Goal: Task Accomplishment & Management: Manage account settings

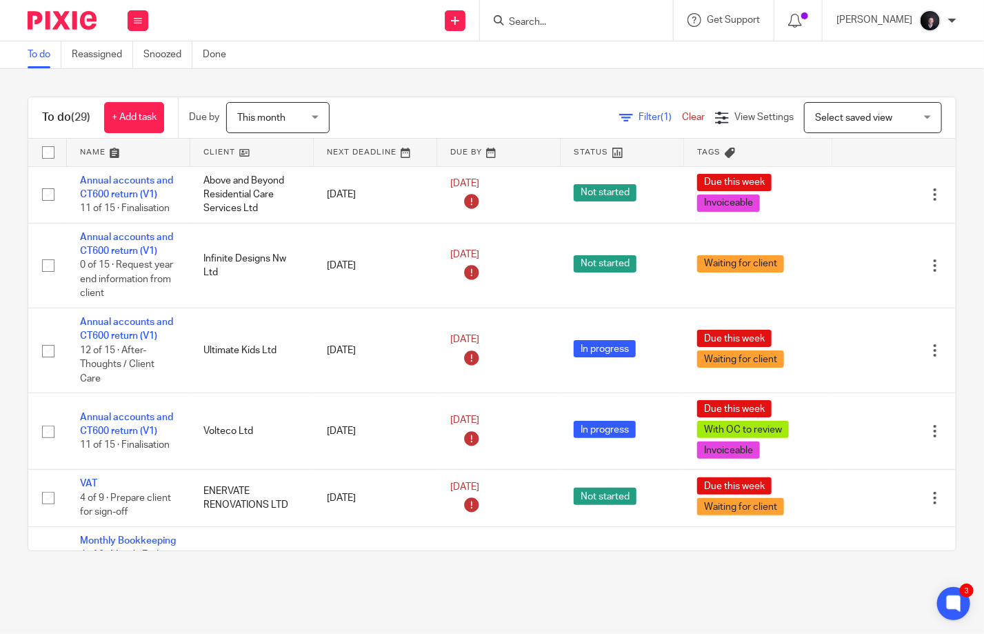
click at [570, 23] on input "Search" at bounding box center [569, 23] width 124 height 12
type input "above"
click at [581, 59] on link at bounding box center [630, 53] width 250 height 21
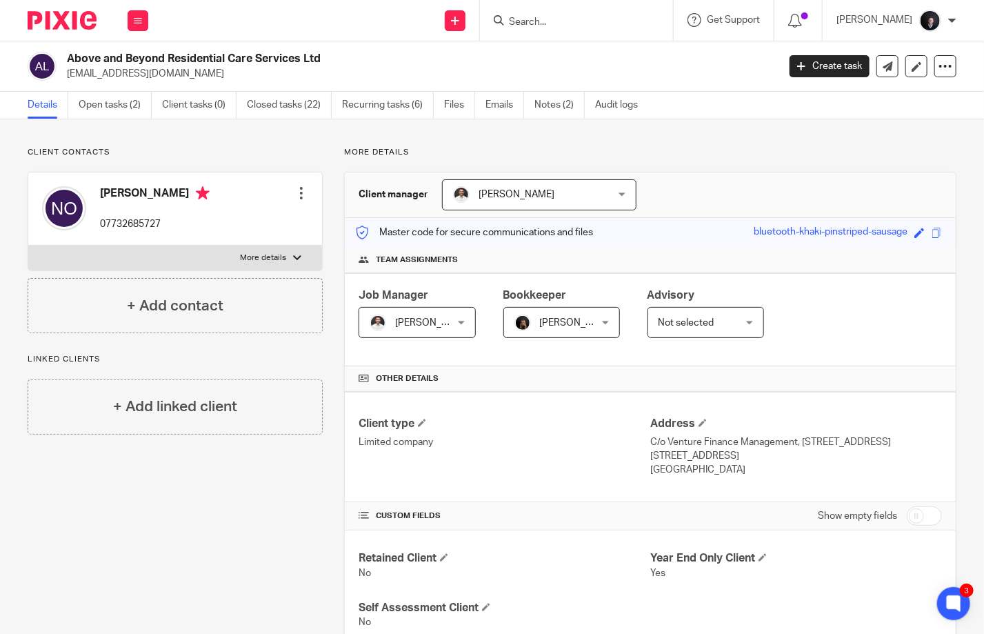
drag, startPoint x: 227, startPoint y: 75, endPoint x: 68, endPoint y: 76, distance: 158.6
click at [68, 76] on p "[EMAIL_ADDRESS][DOMAIN_NAME]" at bounding box center [418, 74] width 702 height 14
copy p "[EMAIL_ADDRESS][DOMAIN_NAME]"
click at [114, 109] on link "Open tasks (2)" at bounding box center [115, 105] width 73 height 27
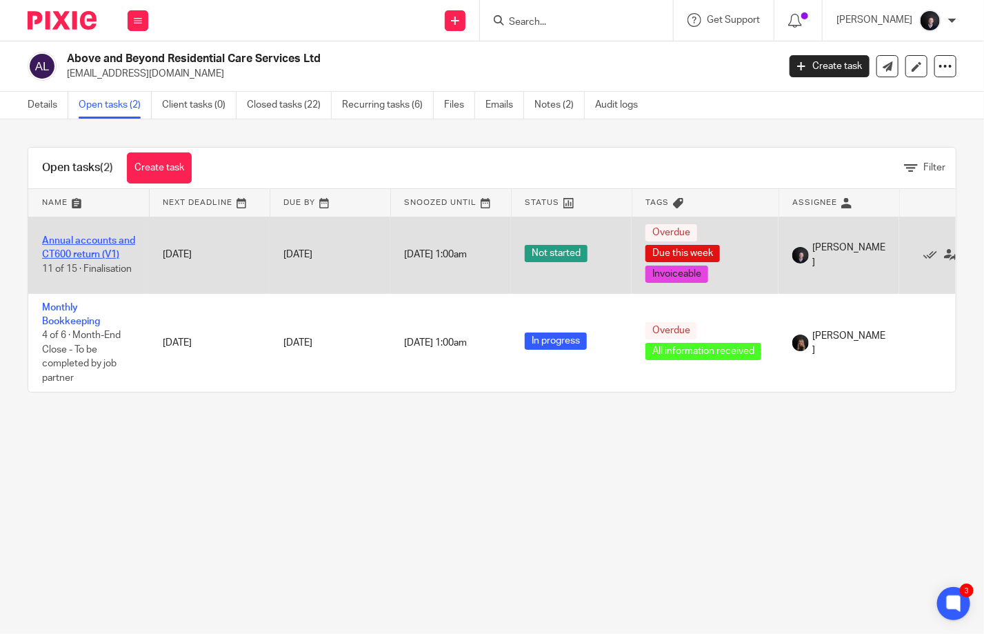
click at [80, 242] on link "Annual accounts and CT600 return (V1)" at bounding box center [88, 247] width 93 height 23
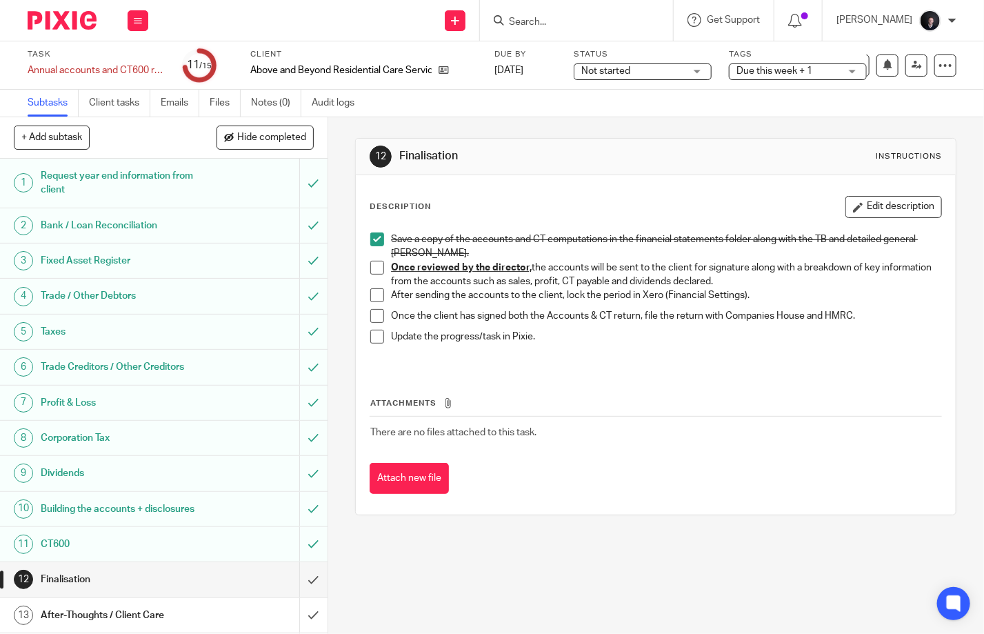
click at [783, 76] on span "Due this week + 1" at bounding box center [787, 71] width 103 height 14
click at [659, 69] on span "Not started" at bounding box center [632, 71] width 103 height 14
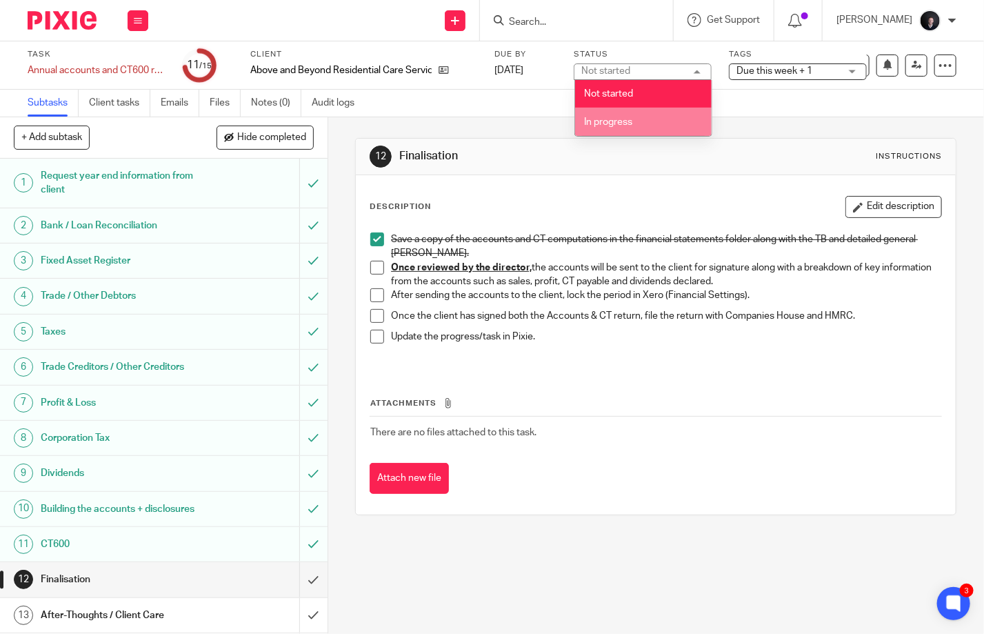
click at [635, 119] on li "In progress" at bounding box center [643, 122] width 137 height 28
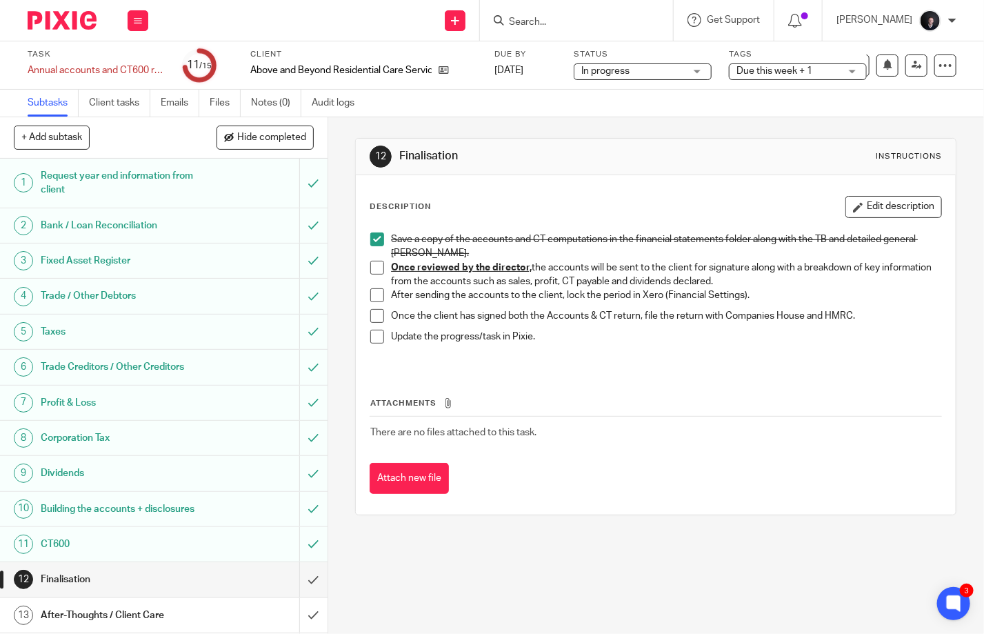
click at [773, 68] on span "Due this week + 1" at bounding box center [774, 71] width 76 height 10
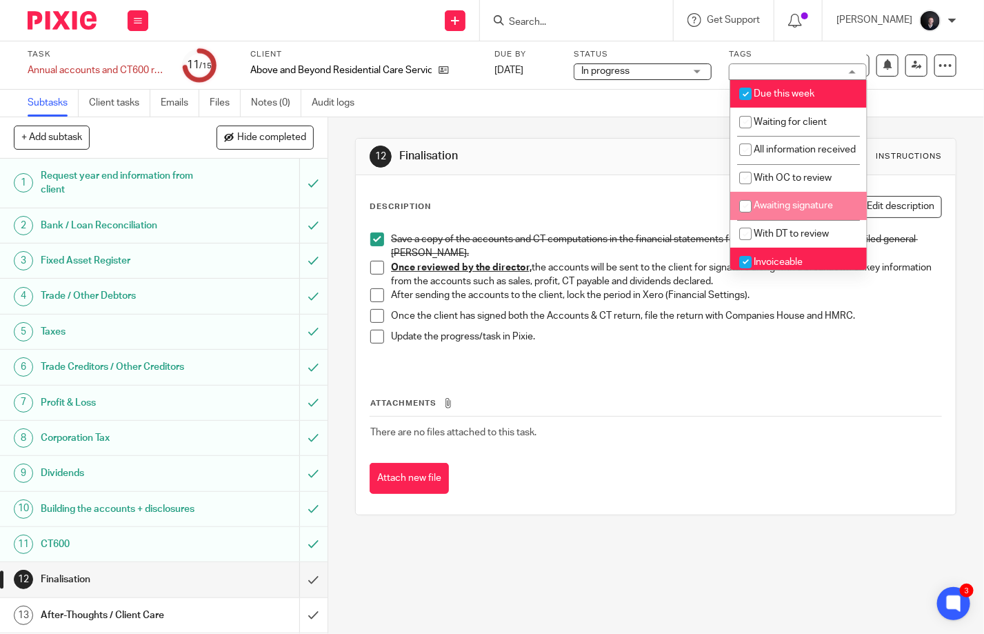
click at [789, 210] on span "Awaiting signature" at bounding box center [793, 206] width 79 height 10
checkbox input "true"
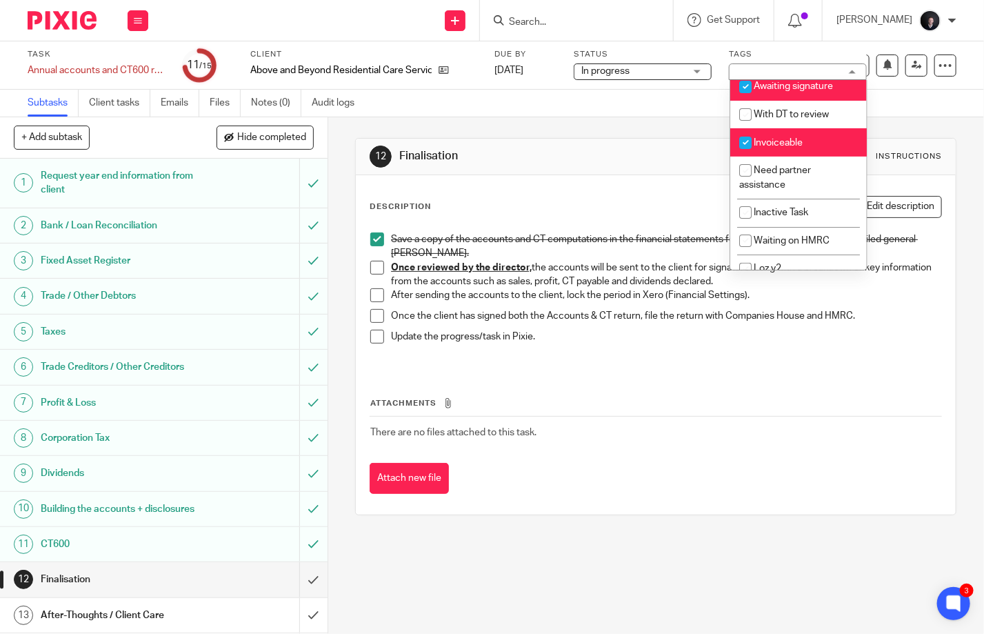
scroll to position [148, 0]
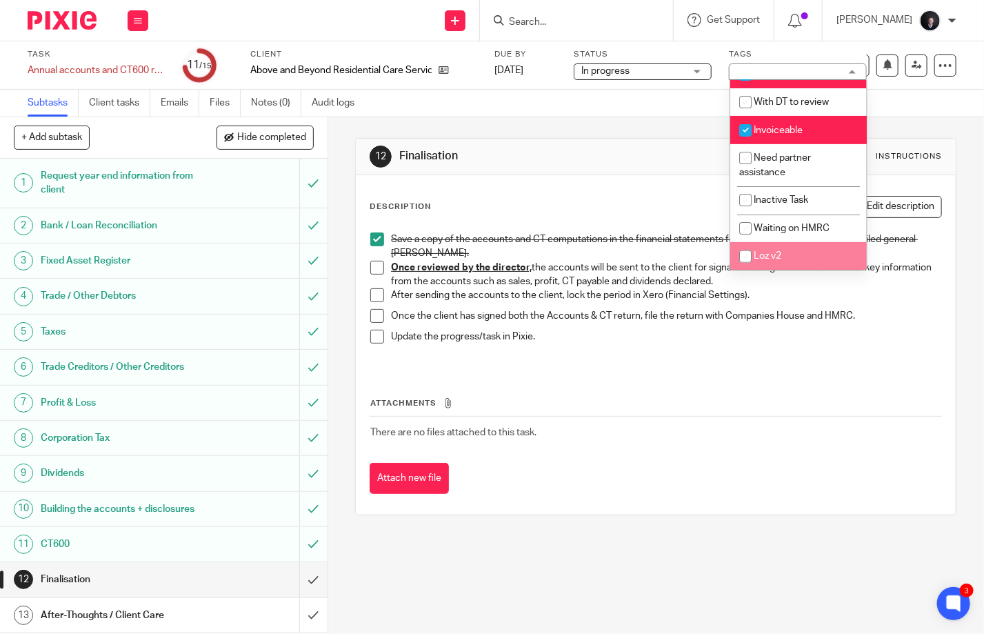
click at [794, 385] on div "Attachments There are no files attached to this task. Attach new file" at bounding box center [656, 431] width 572 height 125
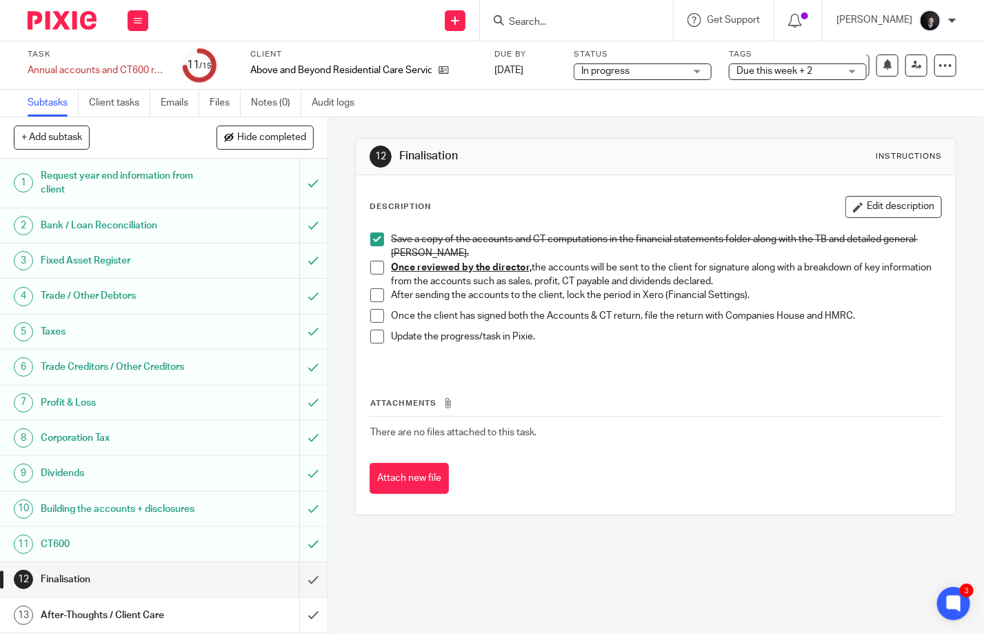
click at [63, 19] on img at bounding box center [62, 20] width 69 height 19
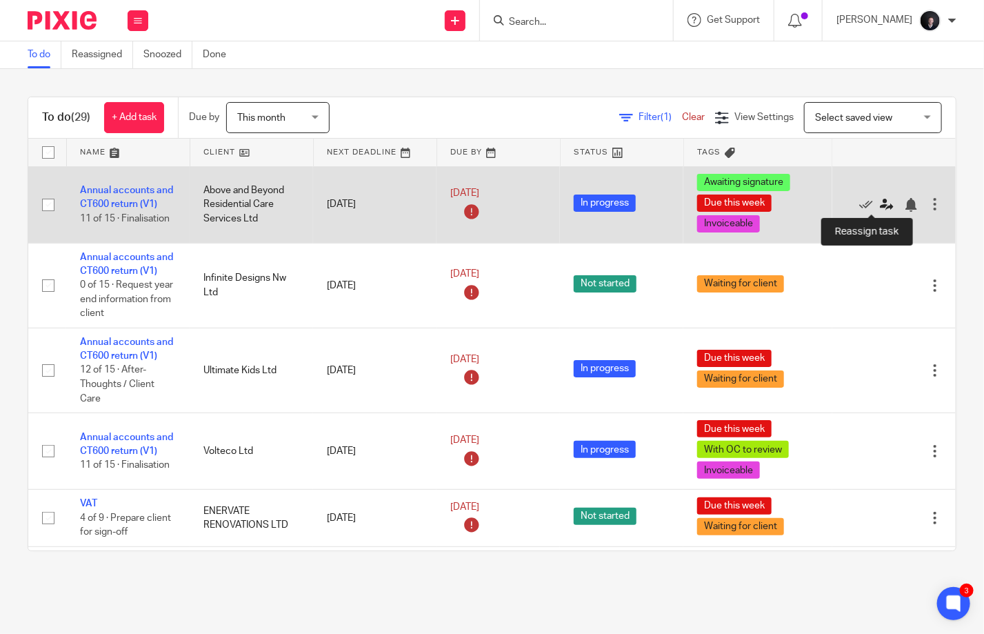
click at [880, 201] on icon at bounding box center [887, 205] width 14 height 14
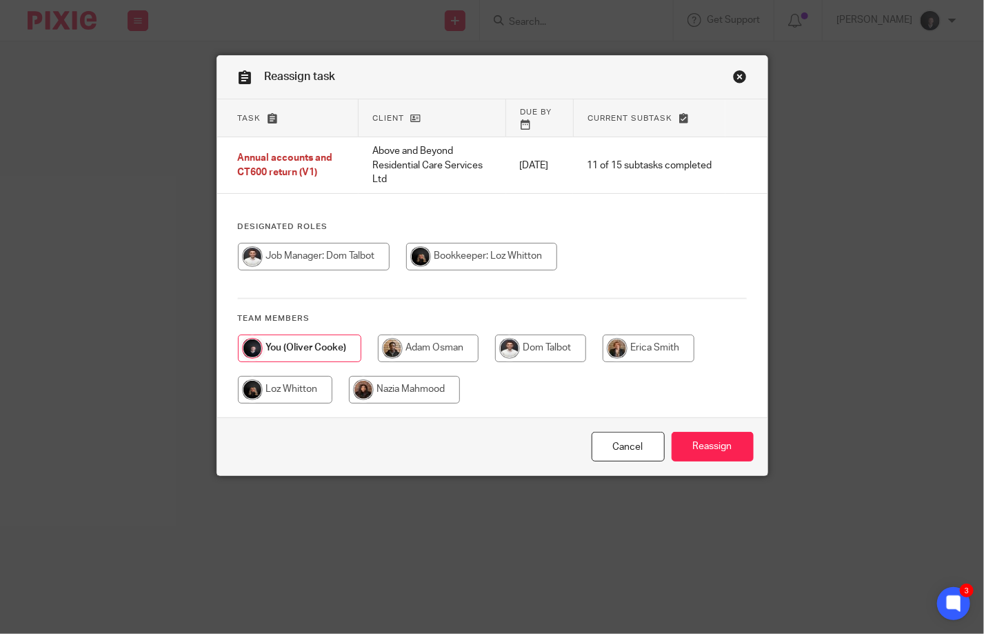
click at [558, 340] on input "radio" at bounding box center [540, 348] width 91 height 28
radio input "true"
click at [279, 387] on input "radio" at bounding box center [285, 390] width 94 height 28
radio input "true"
click at [728, 441] on input "Reassign" at bounding box center [713, 447] width 82 height 30
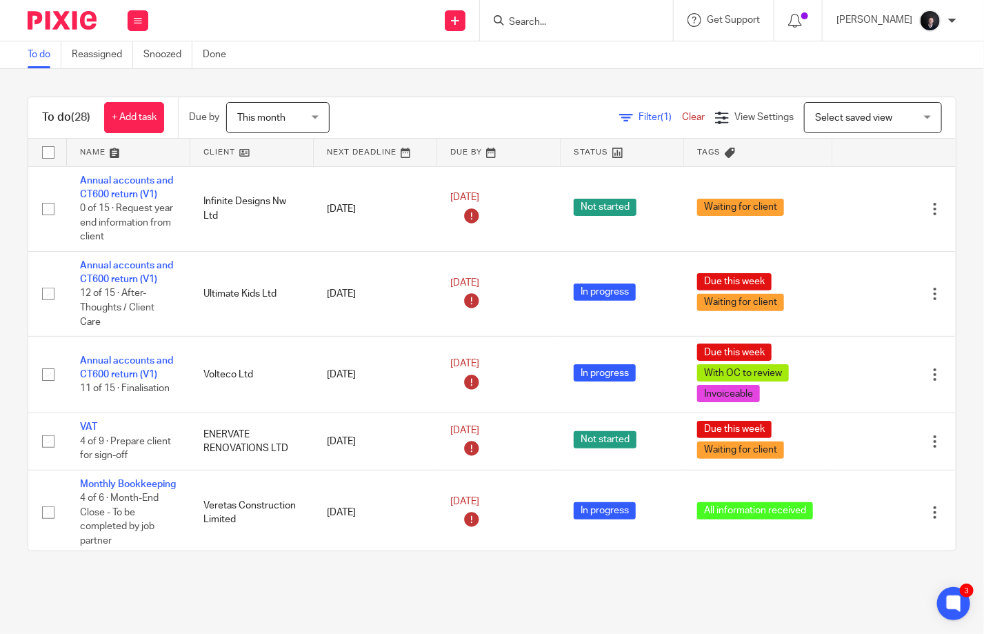
click at [557, 18] on input "Search" at bounding box center [569, 23] width 124 height 12
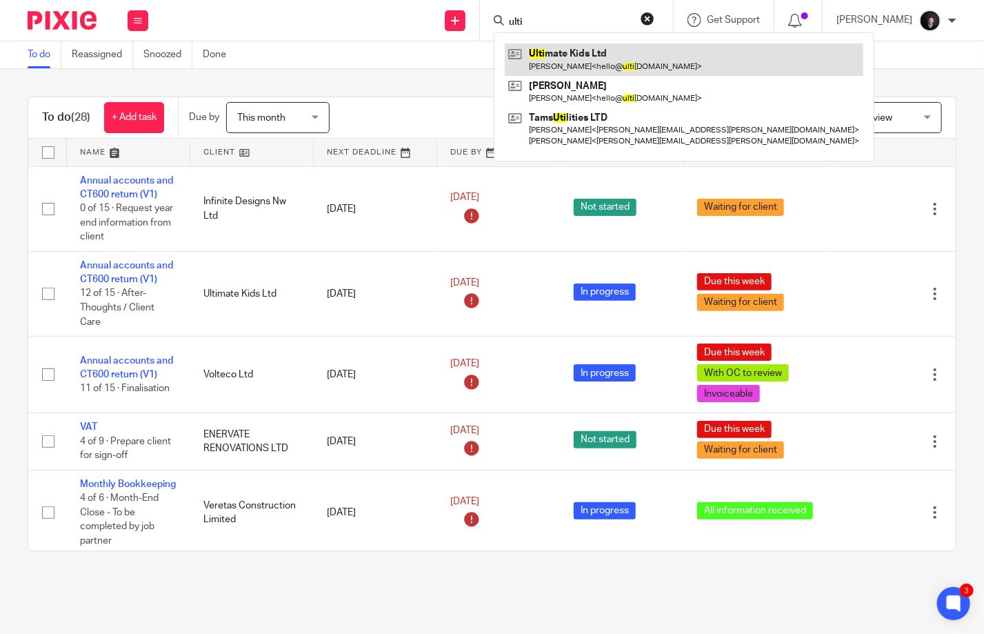
type input "ulti"
click at [601, 48] on link at bounding box center [684, 59] width 359 height 32
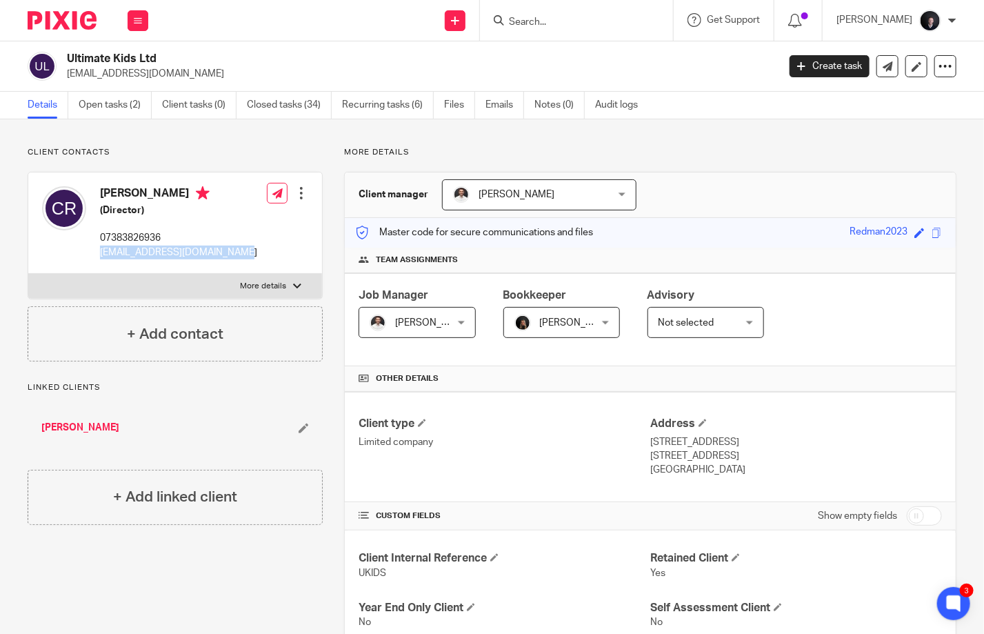
drag, startPoint x: 222, startPoint y: 254, endPoint x: 101, endPoint y: 252, distance: 121.4
click at [101, 252] on p "[EMAIL_ADDRESS][DOMAIN_NAME]" at bounding box center [178, 252] width 157 height 14
copy p "[EMAIL_ADDRESS][DOMAIN_NAME]"
click at [102, 103] on link "Open tasks (2)" at bounding box center [115, 105] width 73 height 27
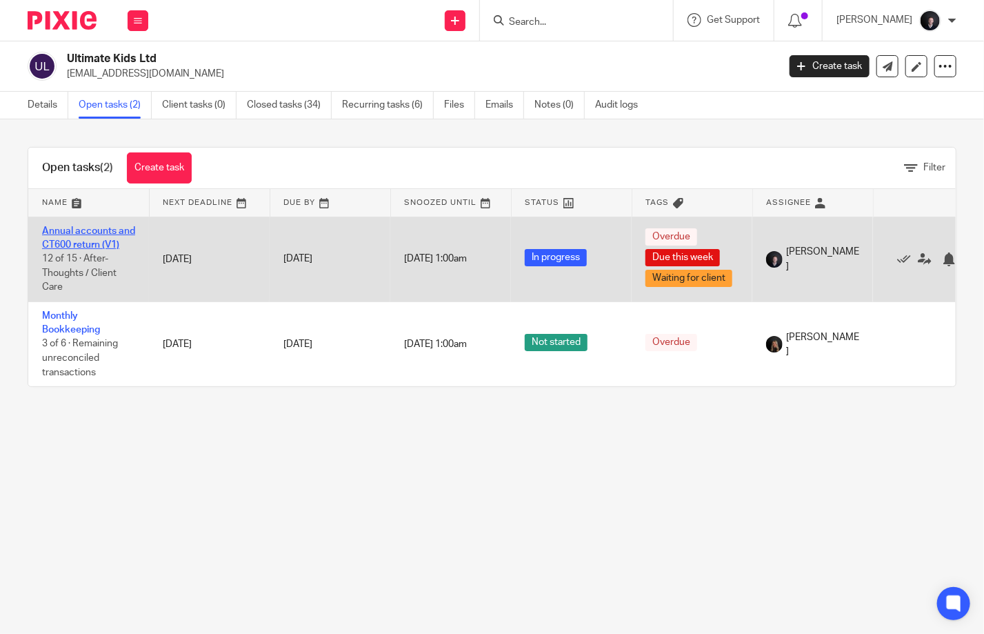
click at [90, 232] on link "Annual accounts and CT600 return (V1)" at bounding box center [88, 237] width 93 height 23
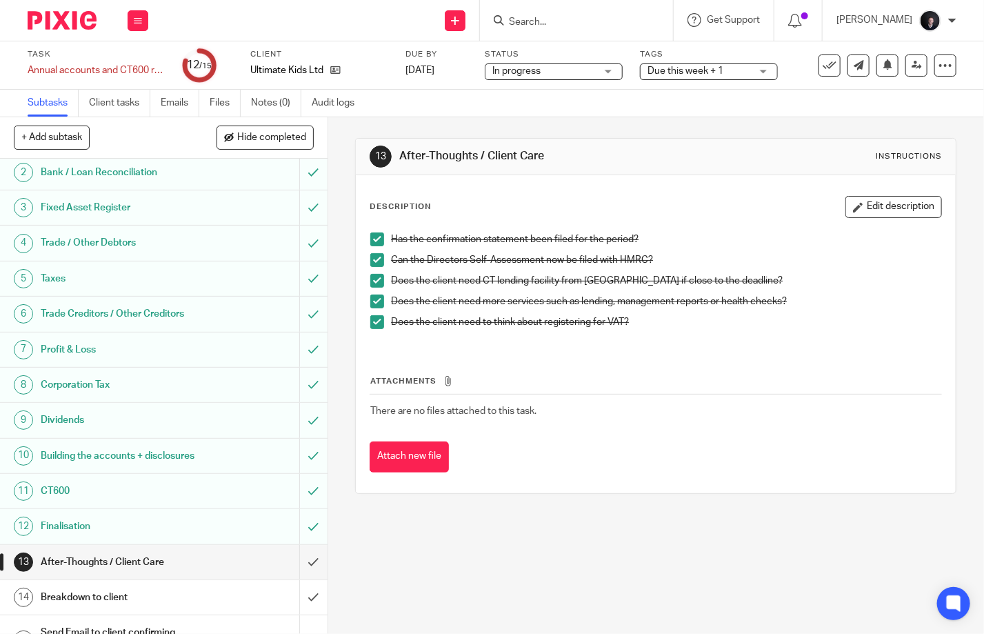
scroll to position [93, 0]
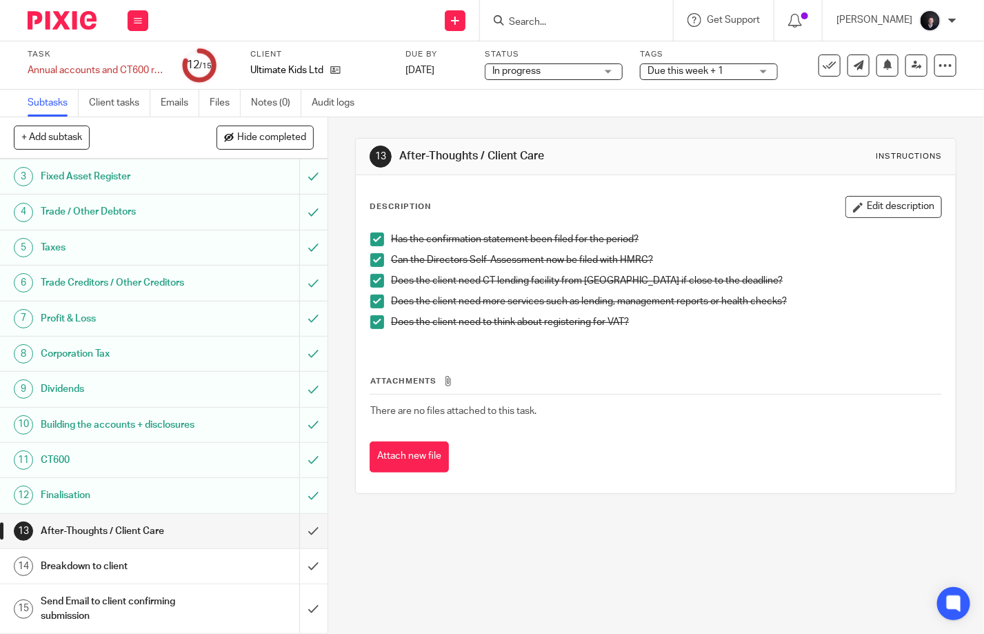
click at [167, 536] on h1 "After-Thoughts / Client Care" at bounding box center [122, 531] width 163 height 21
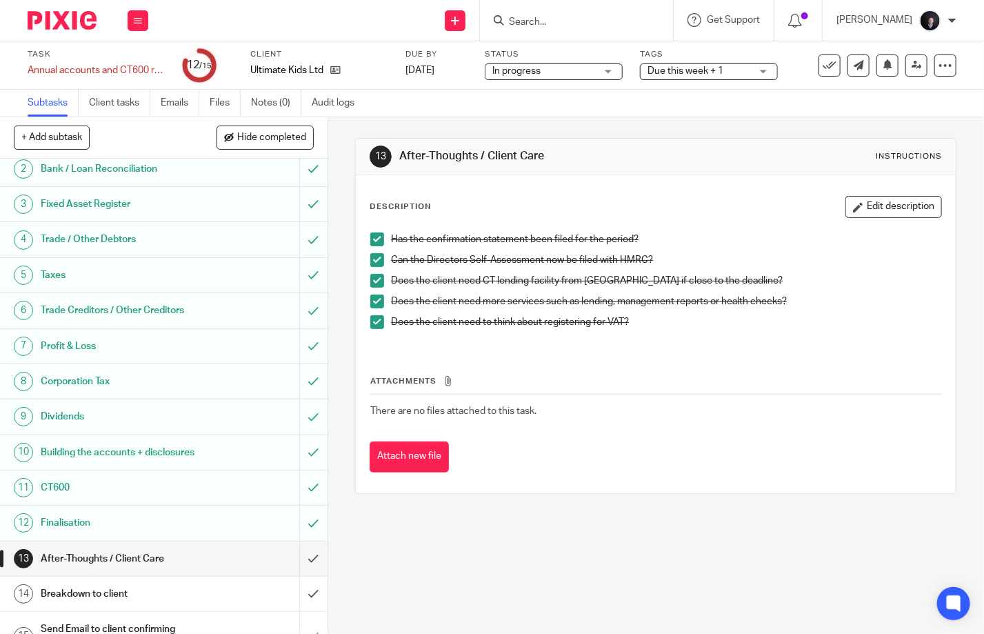
scroll to position [93, 0]
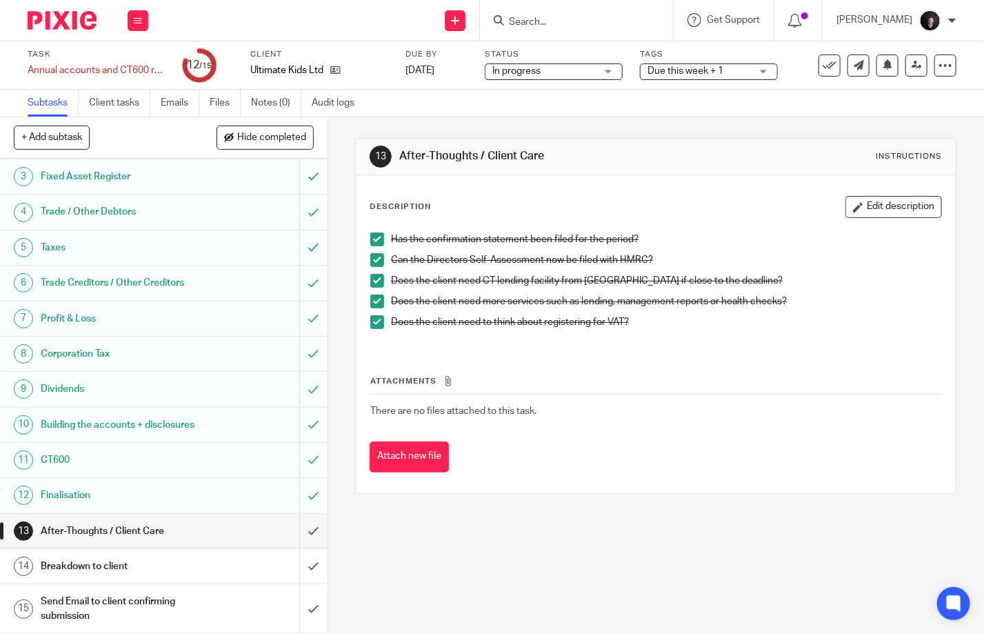
click at [128, 495] on h1 "Finalisation" at bounding box center [122, 495] width 163 height 21
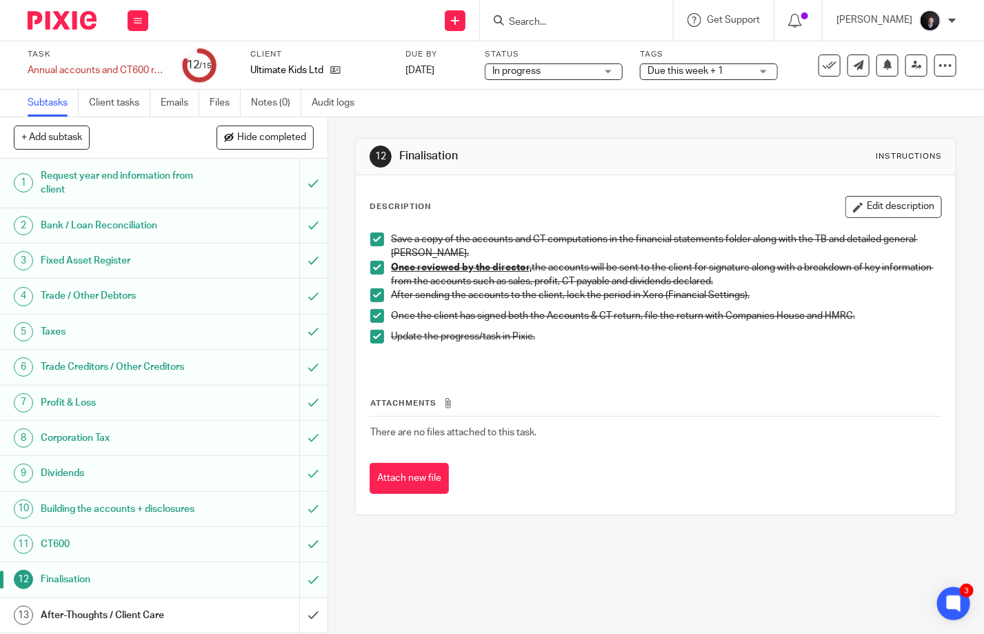
click at [716, 72] on span "Due this week + 1" at bounding box center [685, 71] width 76 height 10
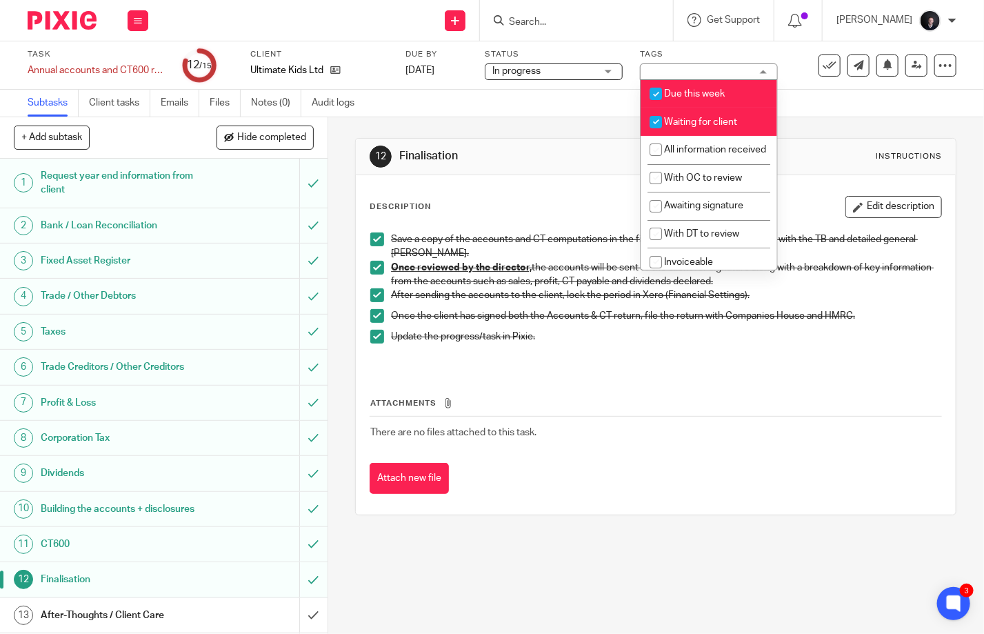
click at [698, 123] on span "Waiting for client" at bounding box center [700, 122] width 73 height 10
checkbox input "false"
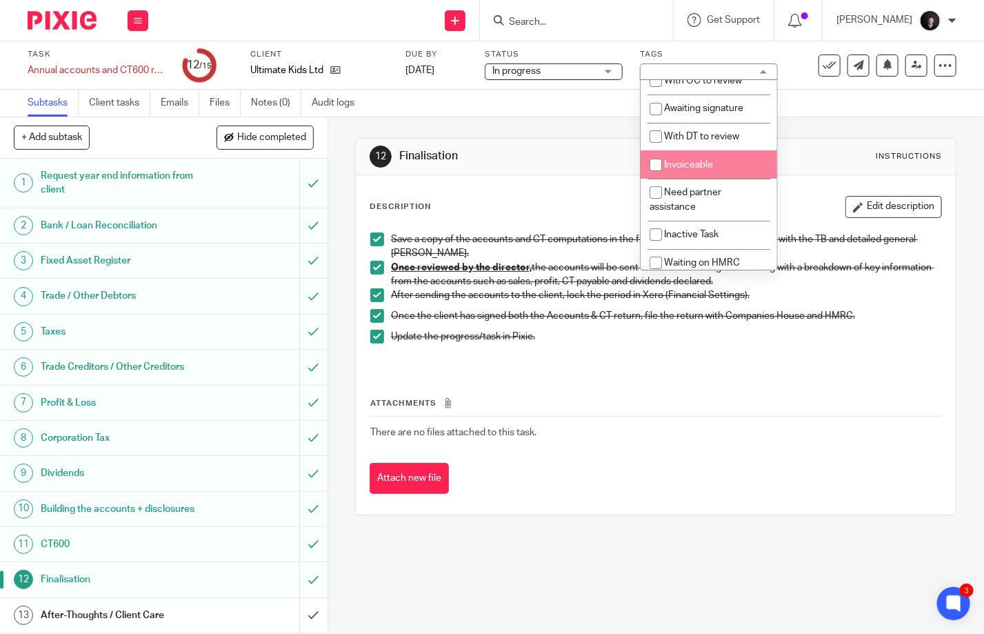
scroll to position [79, 0]
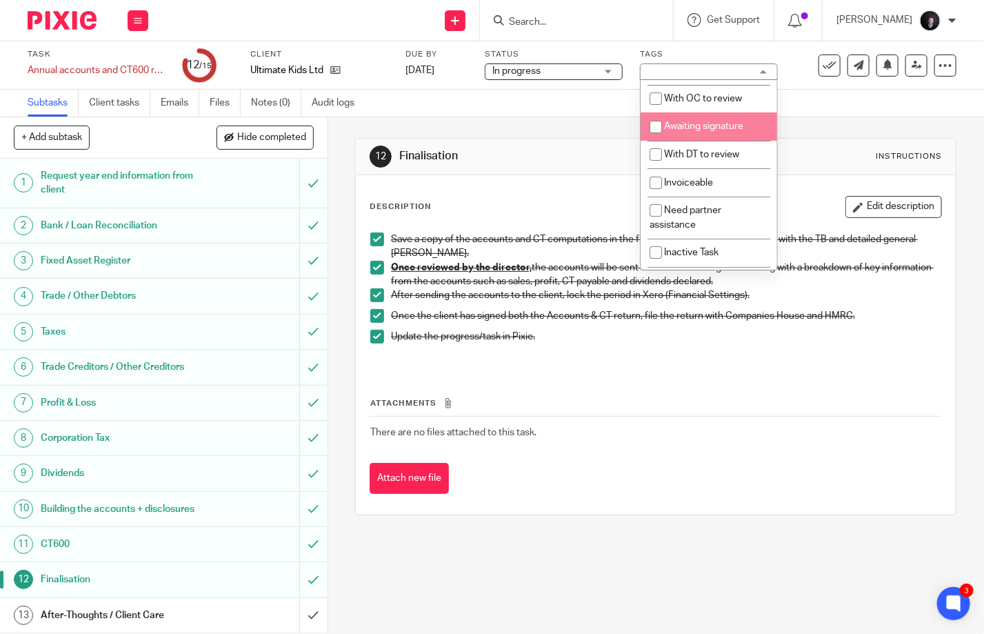
click at [705, 131] on span "Awaiting signature" at bounding box center [703, 126] width 79 height 10
checkbox input "true"
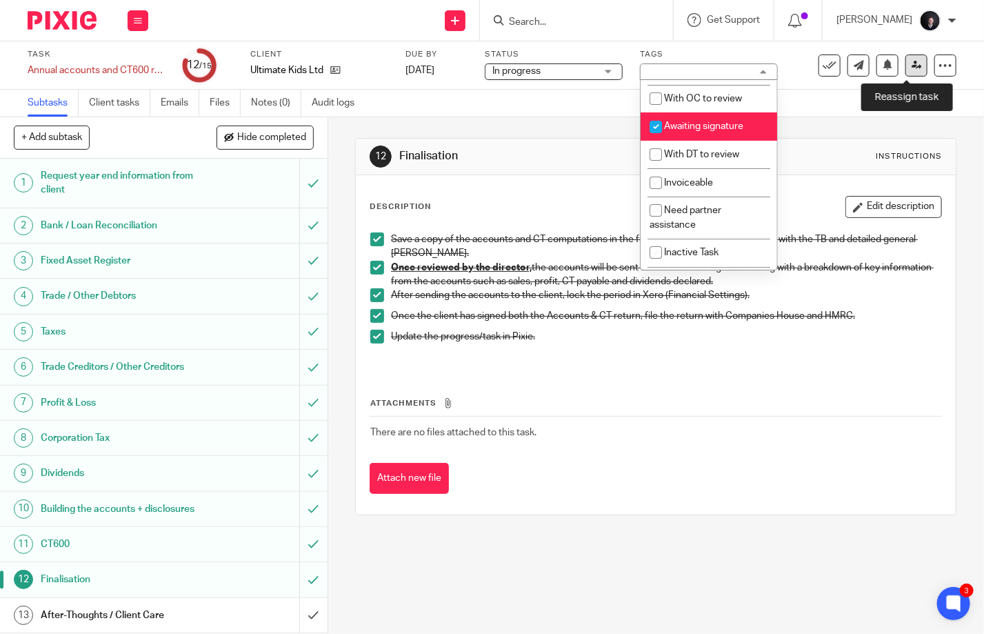
click at [912, 64] on icon at bounding box center [917, 65] width 10 height 10
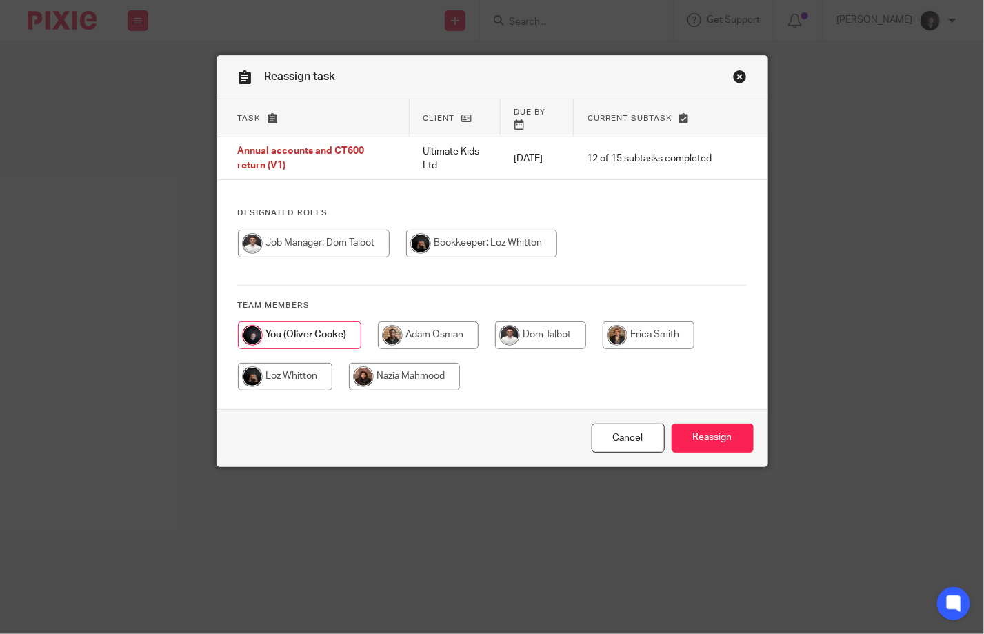
click at [291, 363] on input "radio" at bounding box center [285, 377] width 94 height 28
radio input "true"
click at [715, 443] on input "Reassign" at bounding box center [713, 438] width 82 height 30
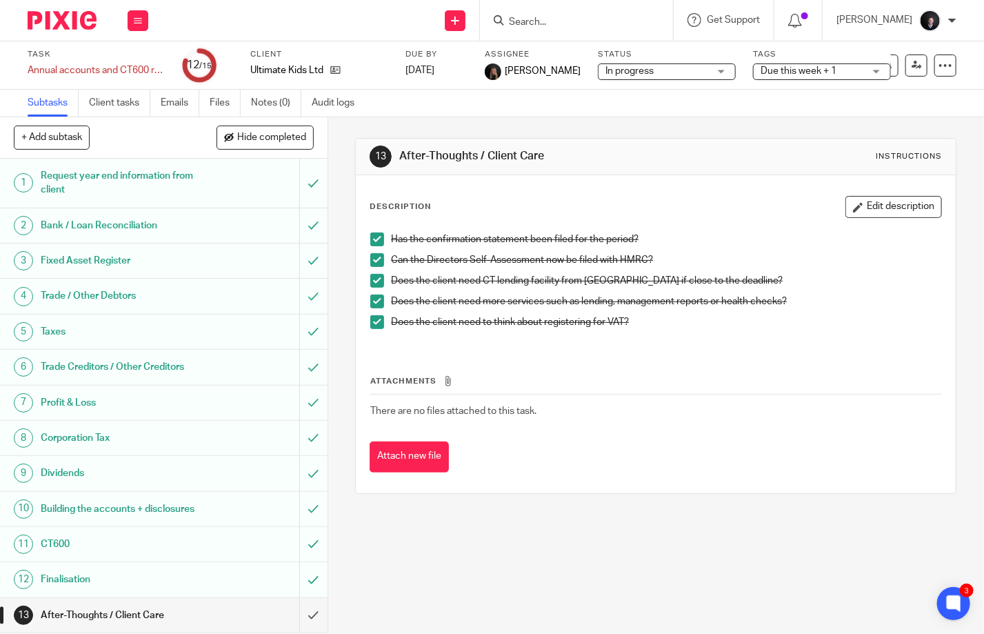
click at [87, 19] on img at bounding box center [62, 20] width 69 height 19
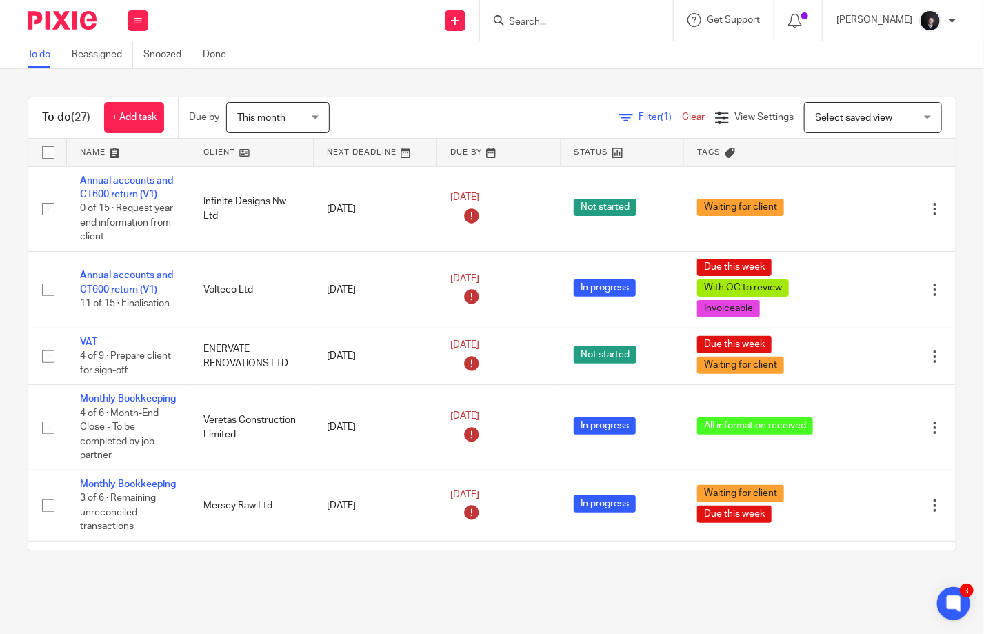
click at [90, 149] on link at bounding box center [128, 153] width 123 height 28
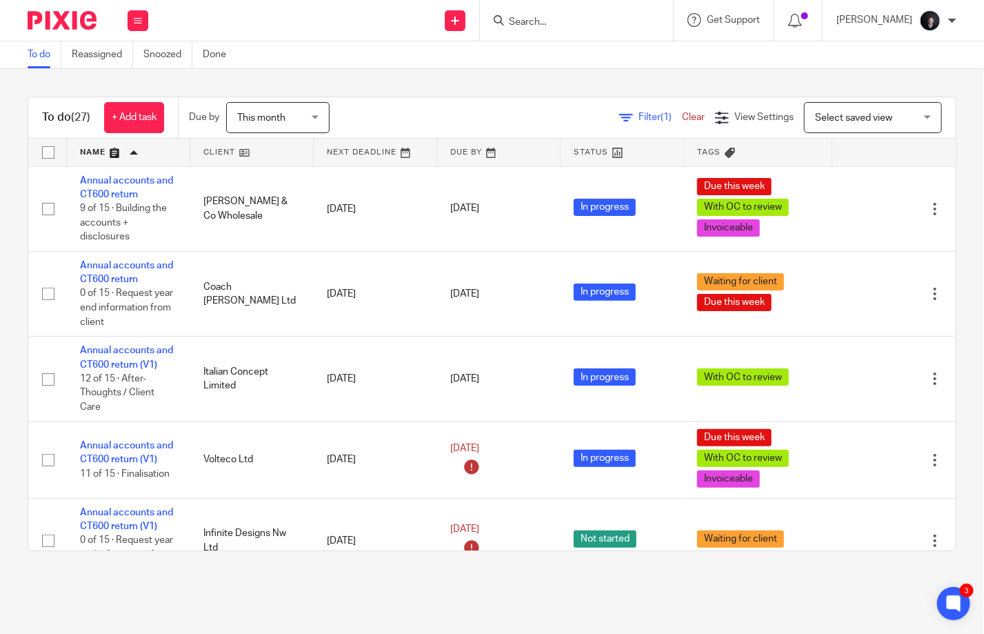
click at [316, 119] on div "This month This month" at bounding box center [277, 117] width 103 height 31
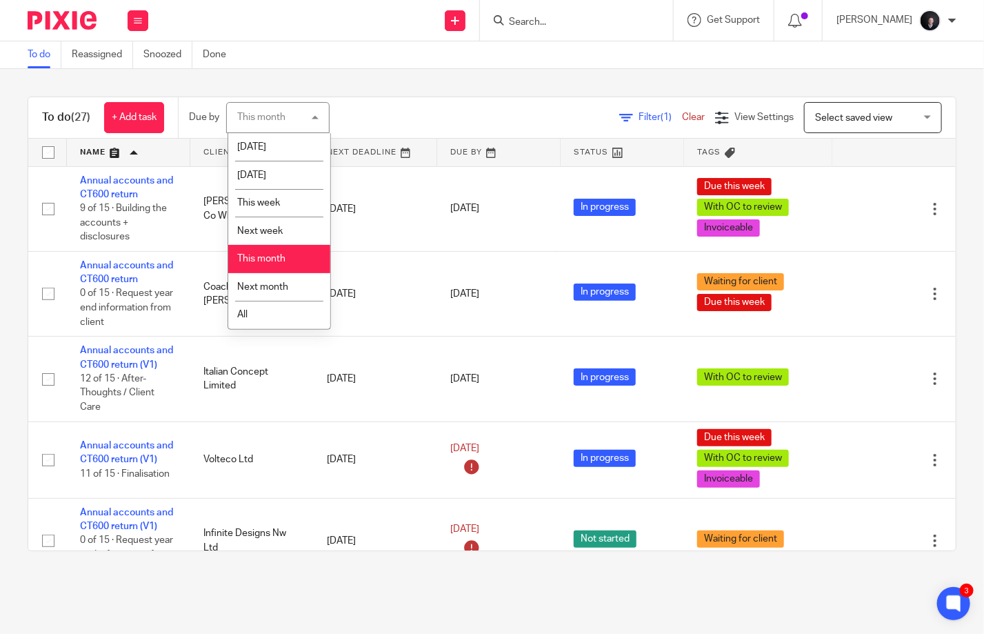
click at [316, 119] on div "This month This month" at bounding box center [277, 117] width 103 height 31
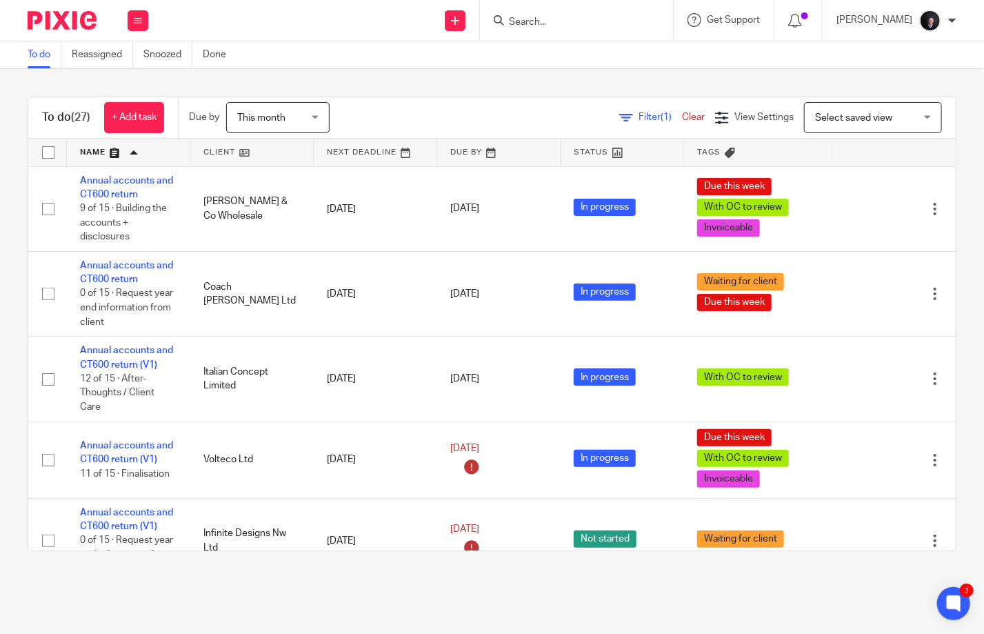
click at [287, 126] on span "This month" at bounding box center [273, 117] width 73 height 29
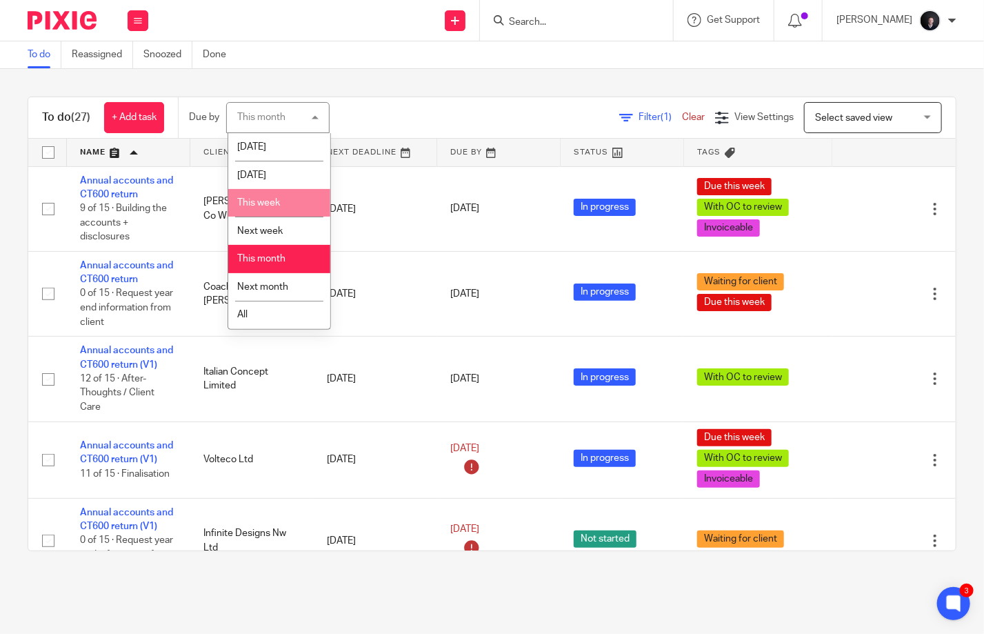
click at [390, 112] on div "Filter (1) Clear View Settings View Settings (1) Filters Clear Save Manage save…" at bounding box center [655, 117] width 602 height 31
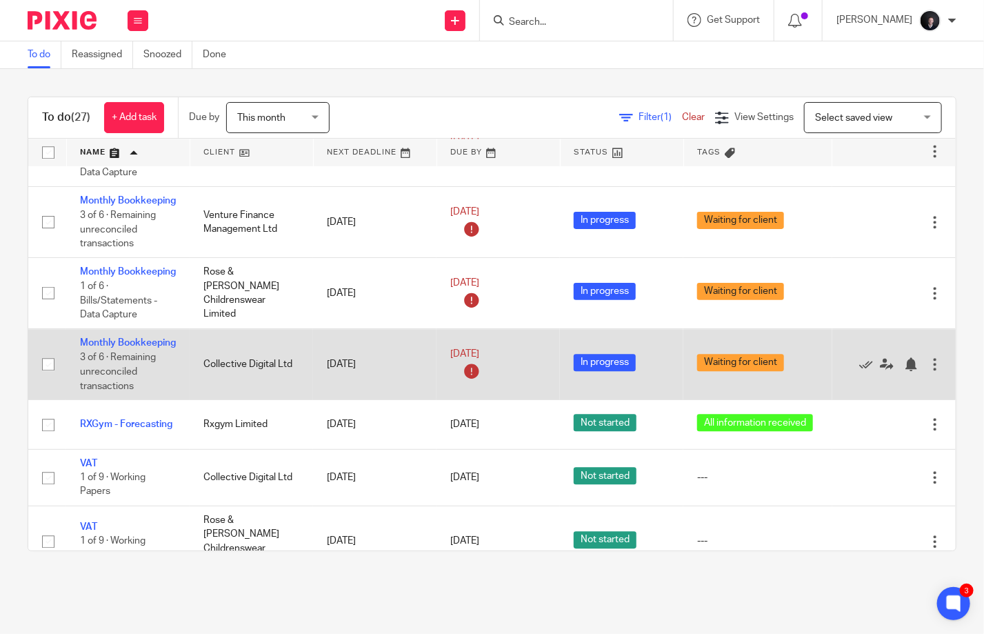
scroll to position [1340, 0]
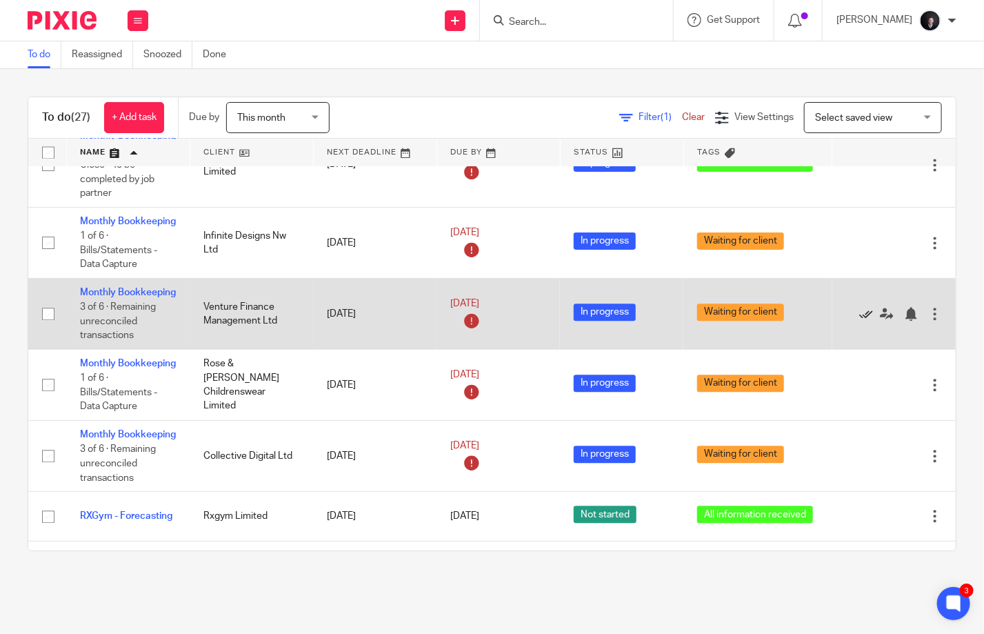
click at [859, 321] on icon at bounding box center [866, 314] width 14 height 14
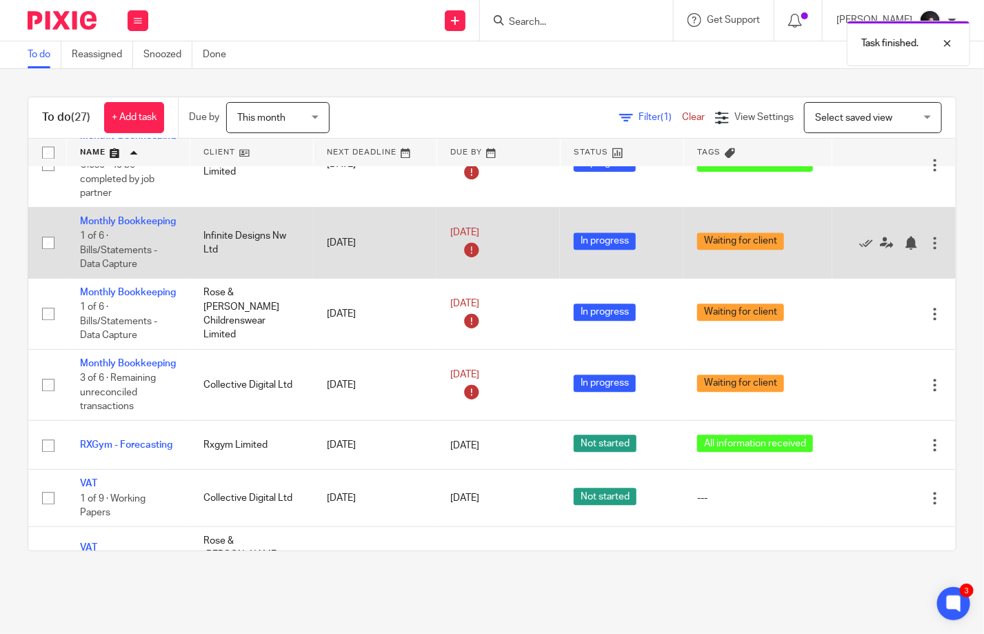
scroll to position [1271, 0]
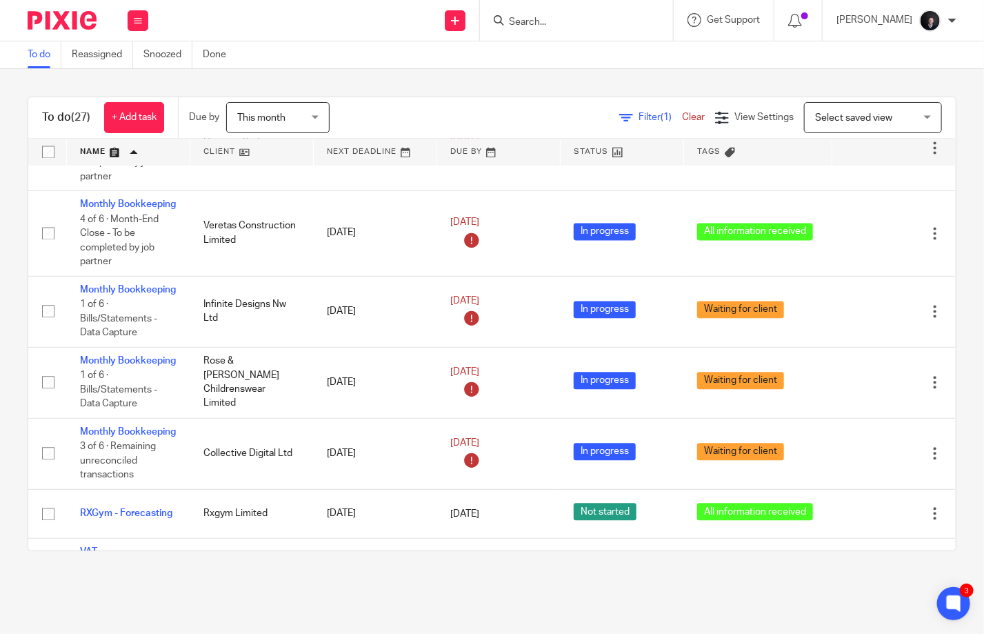
click at [638, 119] on span "Filter (1)" at bounding box center [659, 117] width 43 height 10
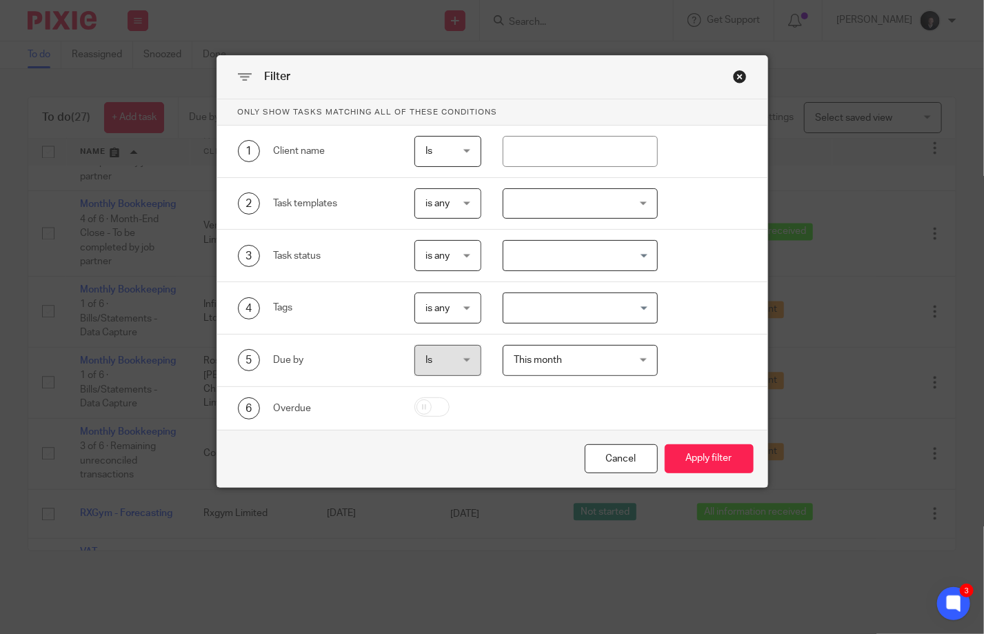
click at [562, 203] on div at bounding box center [580, 203] width 155 height 31
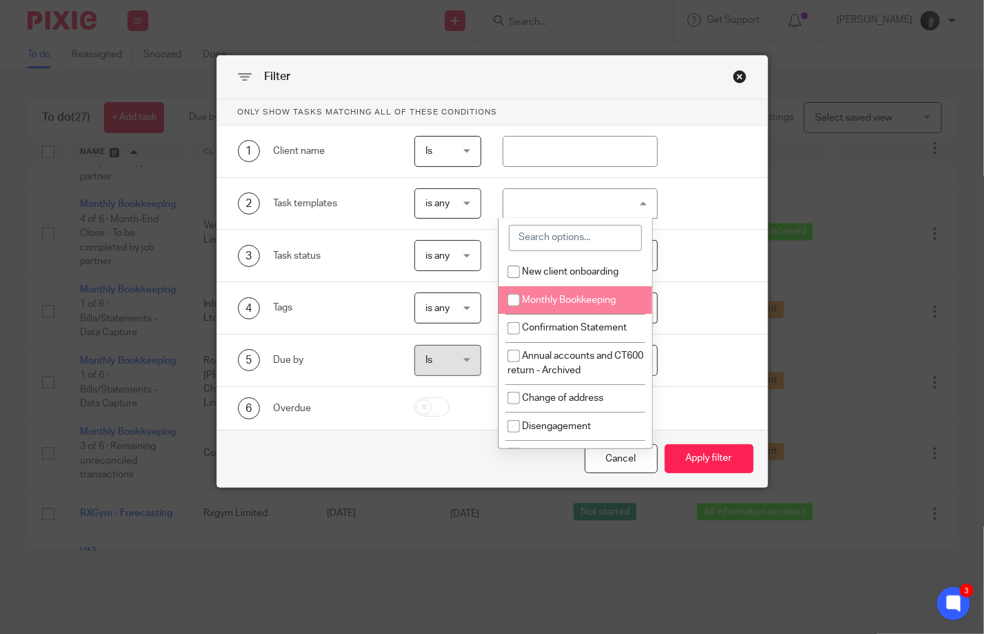
click at [553, 297] on span "Monthly Bookkeeping" at bounding box center [569, 300] width 94 height 10
checkbox input "true"
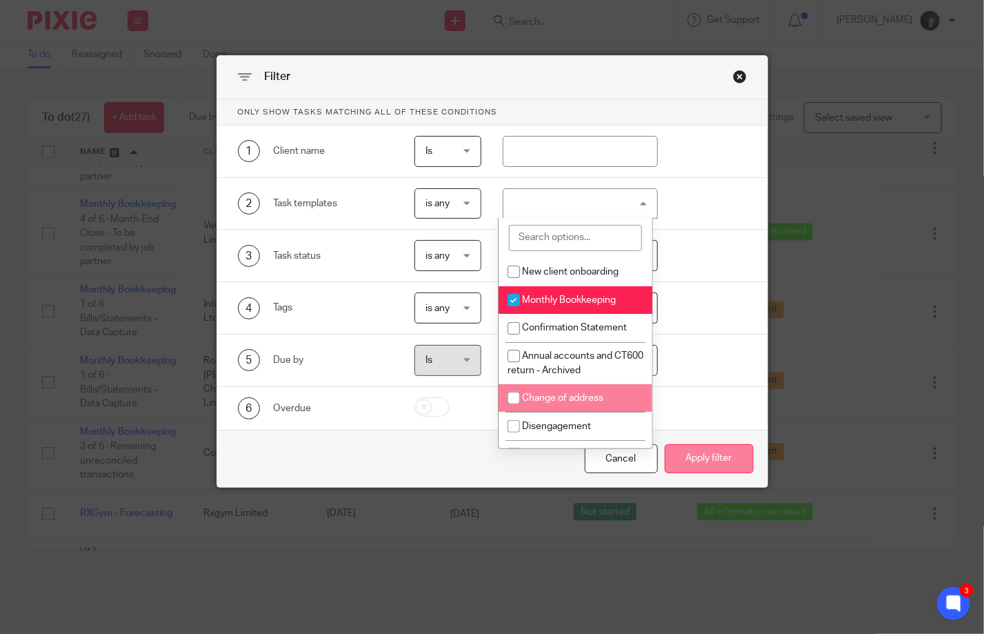
click at [707, 447] on button "Apply filter" at bounding box center [709, 459] width 89 height 30
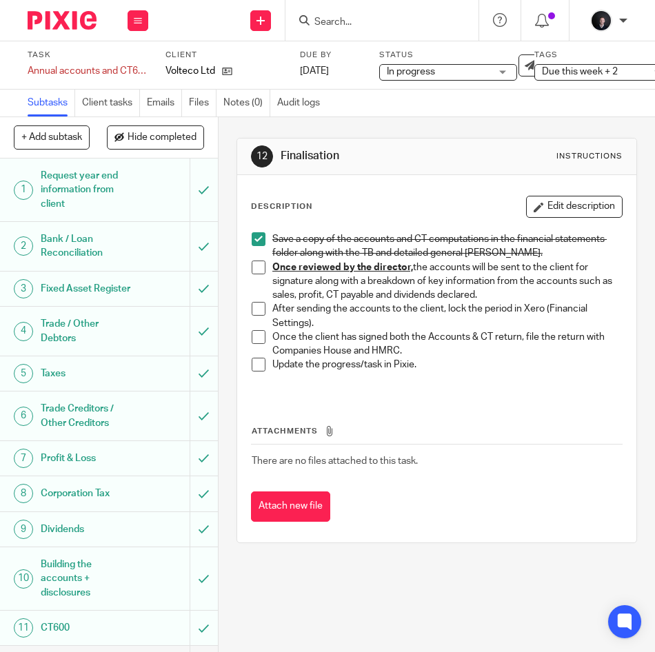
click at [561, 72] on span "Due this week + 2" at bounding box center [580, 72] width 76 height 10
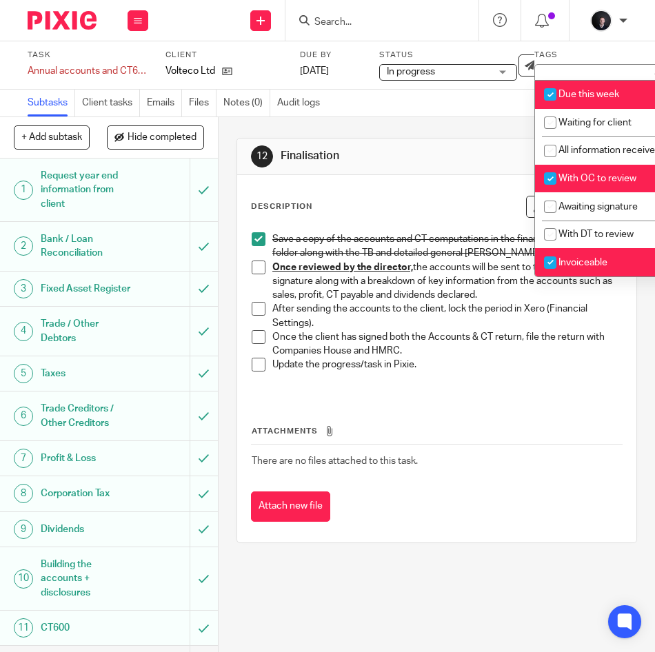
click at [563, 193] on li "With OC to review" at bounding box center [603, 179] width 137 height 28
checkbox input "false"
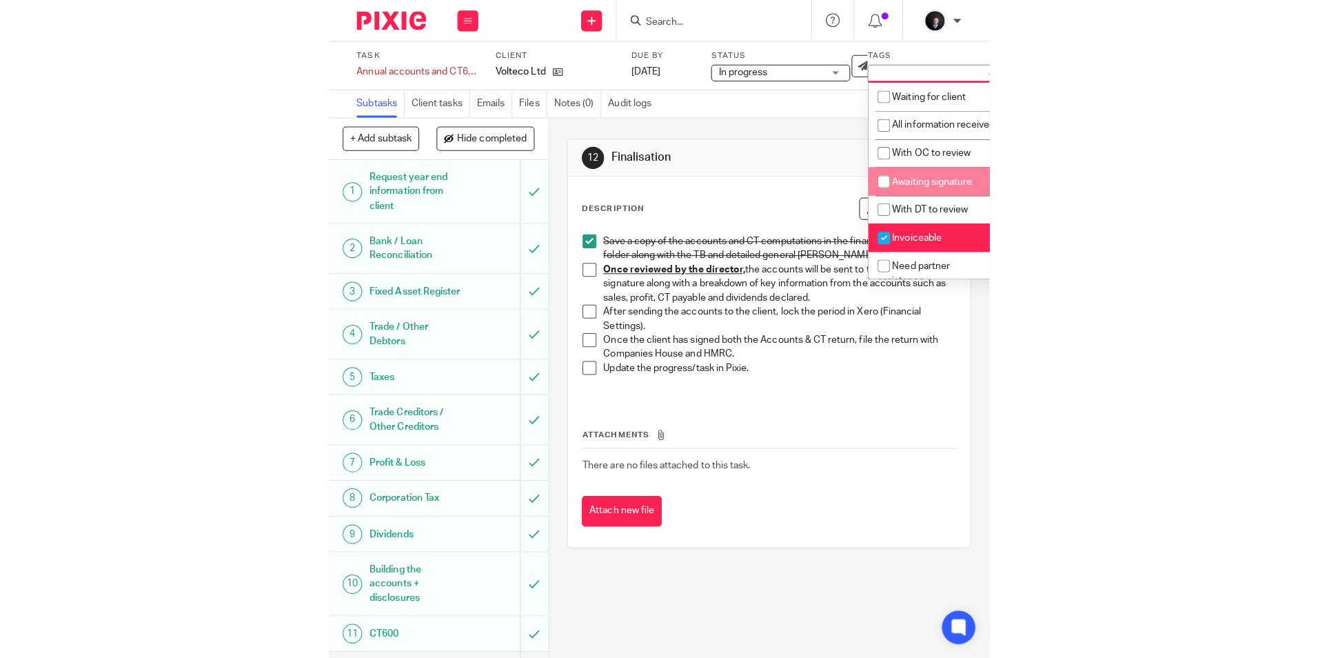
scroll to position [69, 0]
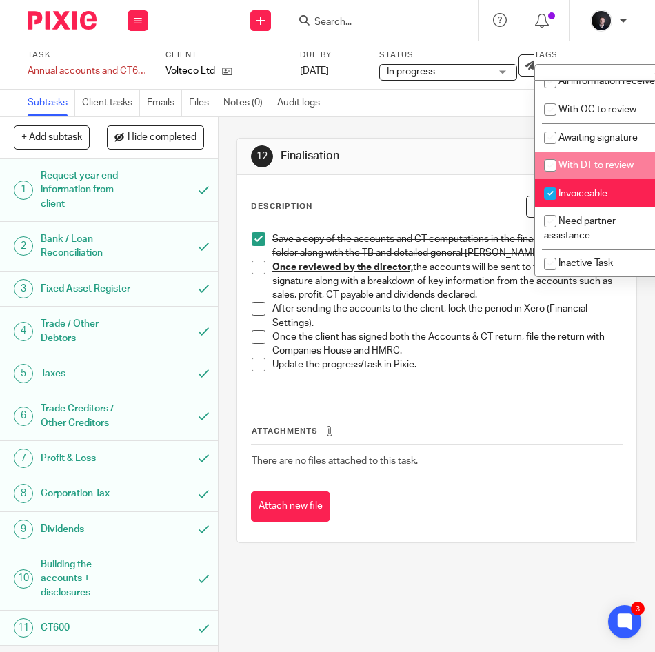
click at [587, 170] on span "With DT to review" at bounding box center [595, 166] width 75 height 10
checkbox input "true"
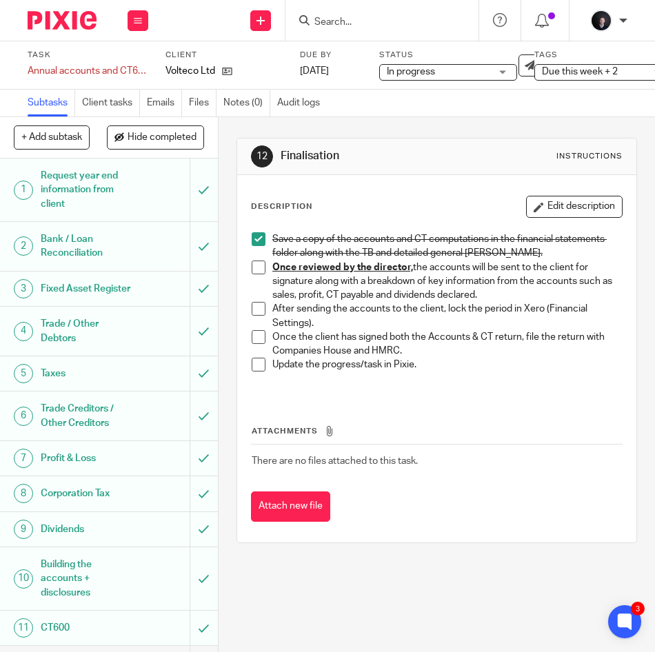
click at [435, 106] on div "Subtasks Client tasks Emails Files Notes (0) Audit logs" at bounding box center [327, 104] width 655 height 28
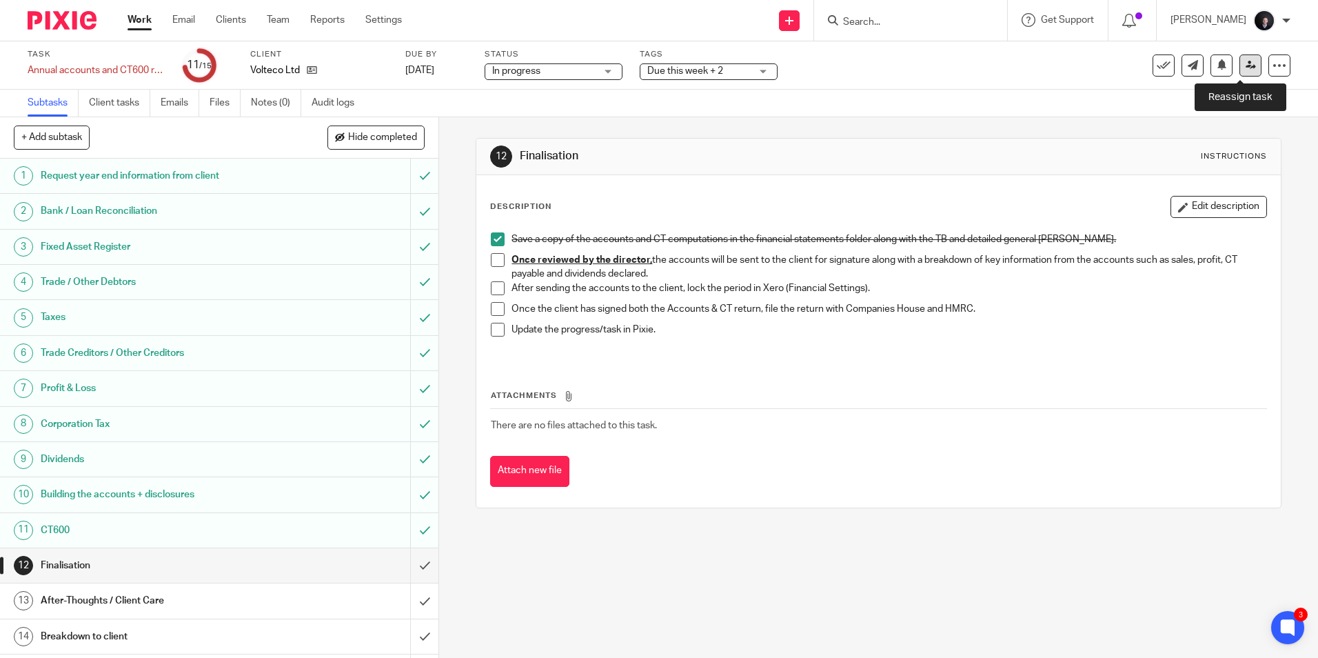
click at [654, 66] on icon at bounding box center [1251, 65] width 10 height 10
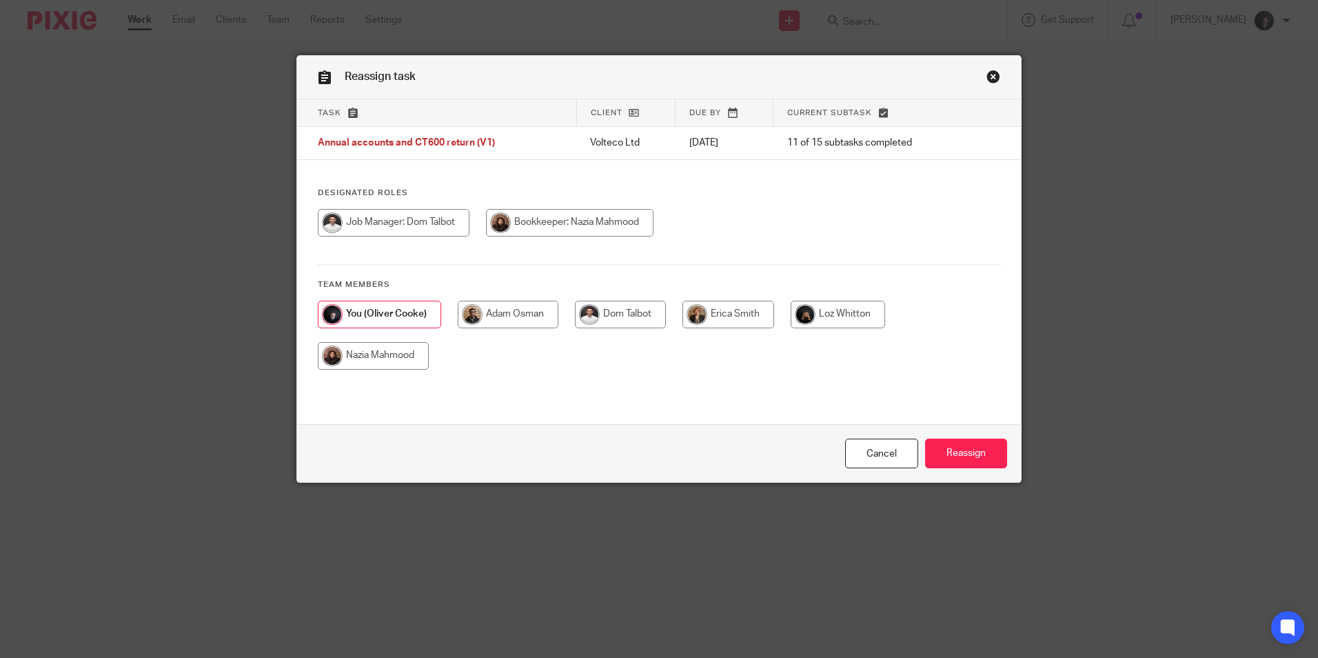
drag, startPoint x: 613, startPoint y: 312, endPoint x: 925, endPoint y: 385, distance: 320.3
click at [616, 313] on input "radio" at bounding box center [620, 315] width 91 height 28
radio input "true"
click at [976, 452] on input "Reassign" at bounding box center [966, 454] width 82 height 30
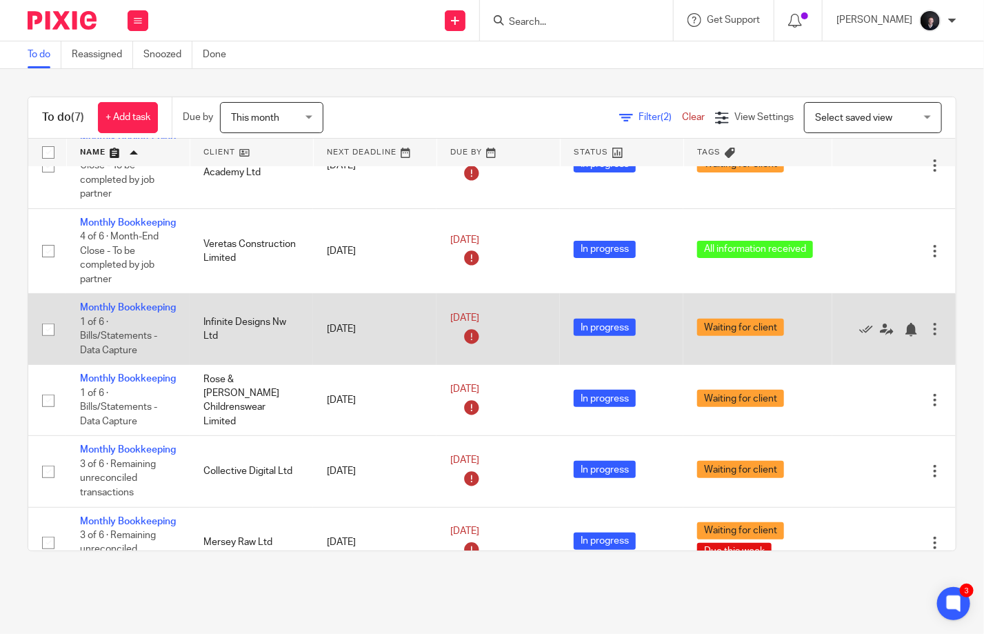
scroll to position [128, 0]
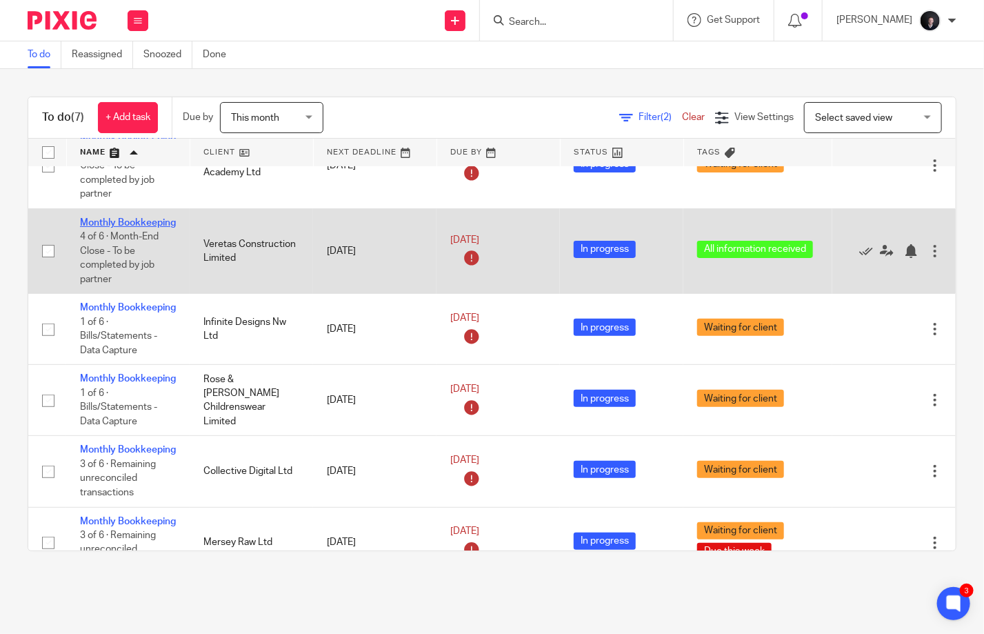
click at [114, 228] on link "Monthly Bookkeeping" at bounding box center [128, 223] width 96 height 10
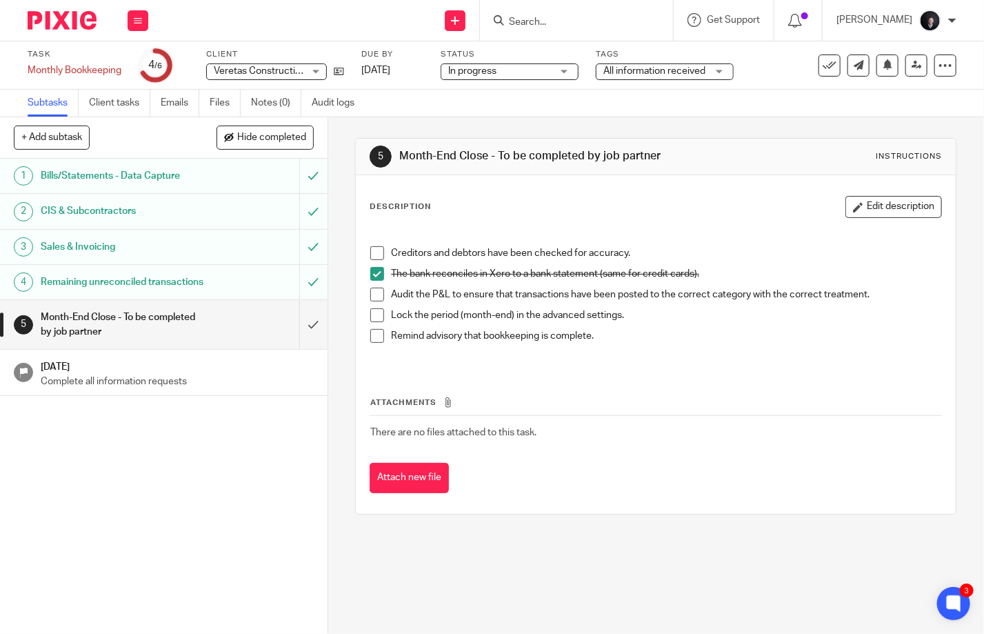
click at [370, 336] on span at bounding box center [377, 336] width 14 height 14
click at [374, 310] on span at bounding box center [377, 315] width 14 height 14
click at [376, 251] on span at bounding box center [377, 253] width 14 height 14
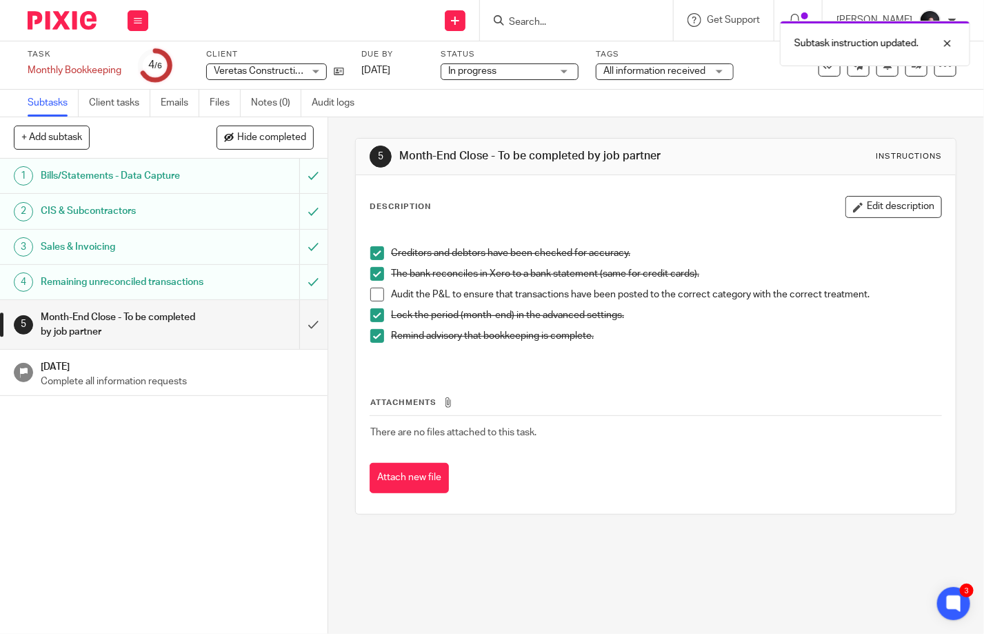
click at [372, 294] on span at bounding box center [377, 295] width 14 height 14
click at [133, 277] on h1 "Remaining unreconciled transactions" at bounding box center [122, 282] width 163 height 21
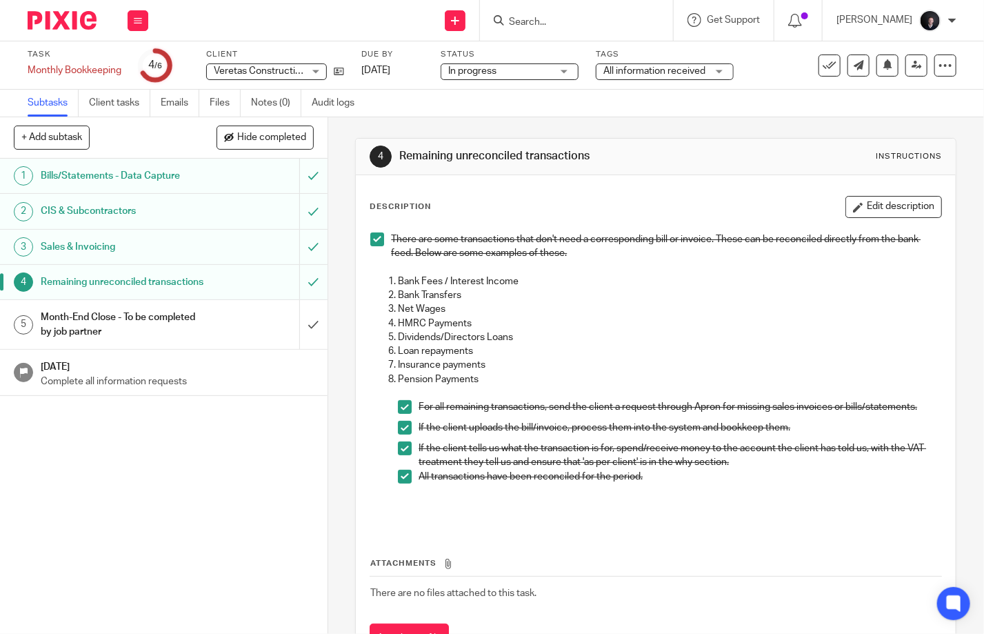
click at [254, 339] on div "Month-End Close - To be completed by job partner" at bounding box center [163, 324] width 245 height 35
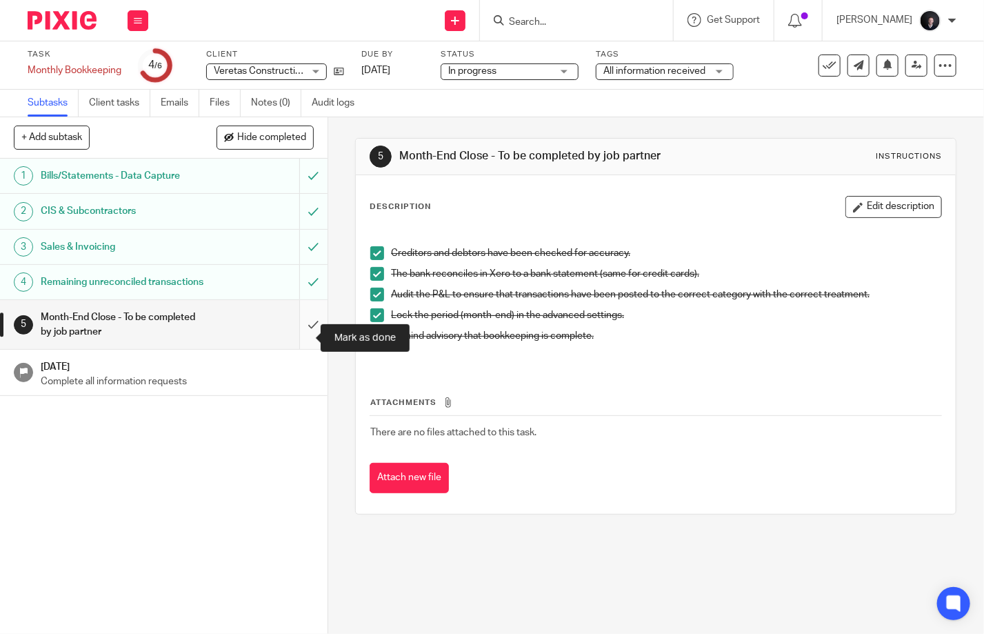
click at [294, 339] on input "submit" at bounding box center [164, 324] width 328 height 49
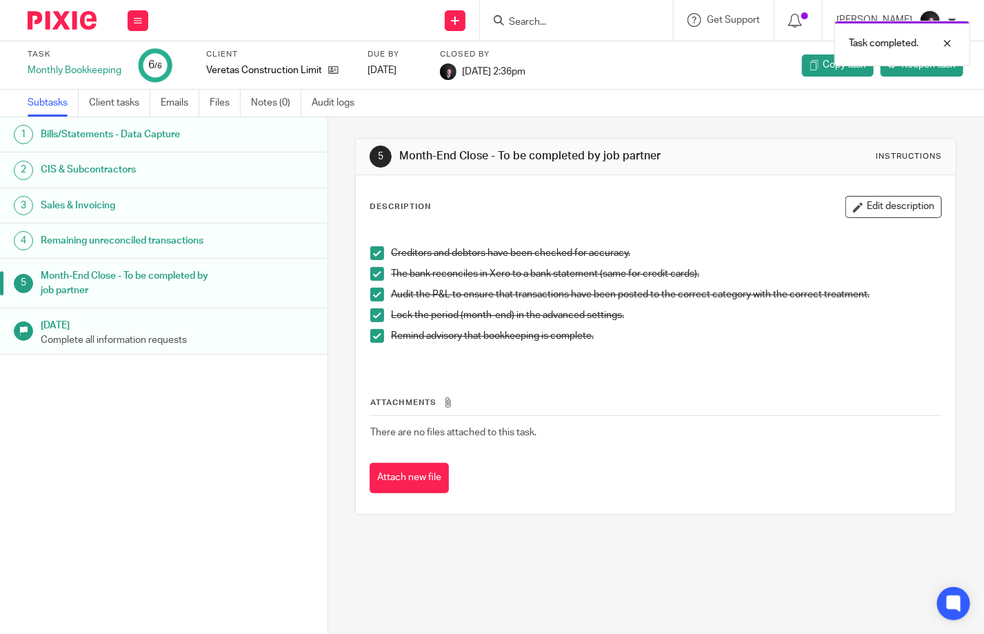
click at [50, 17] on img at bounding box center [62, 20] width 69 height 19
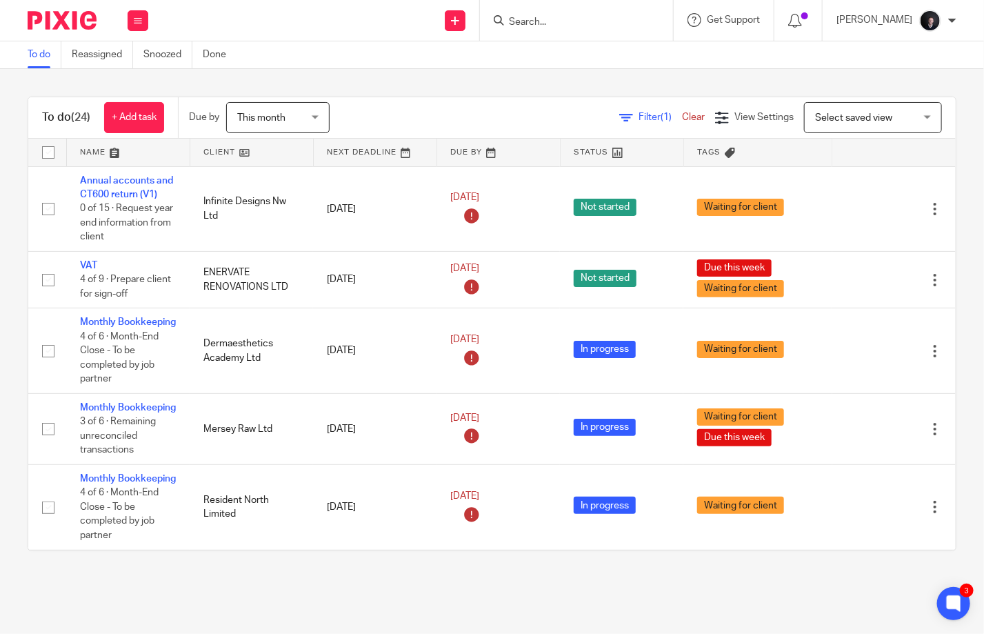
click at [638, 114] on span "Filter (1)" at bounding box center [659, 117] width 43 height 10
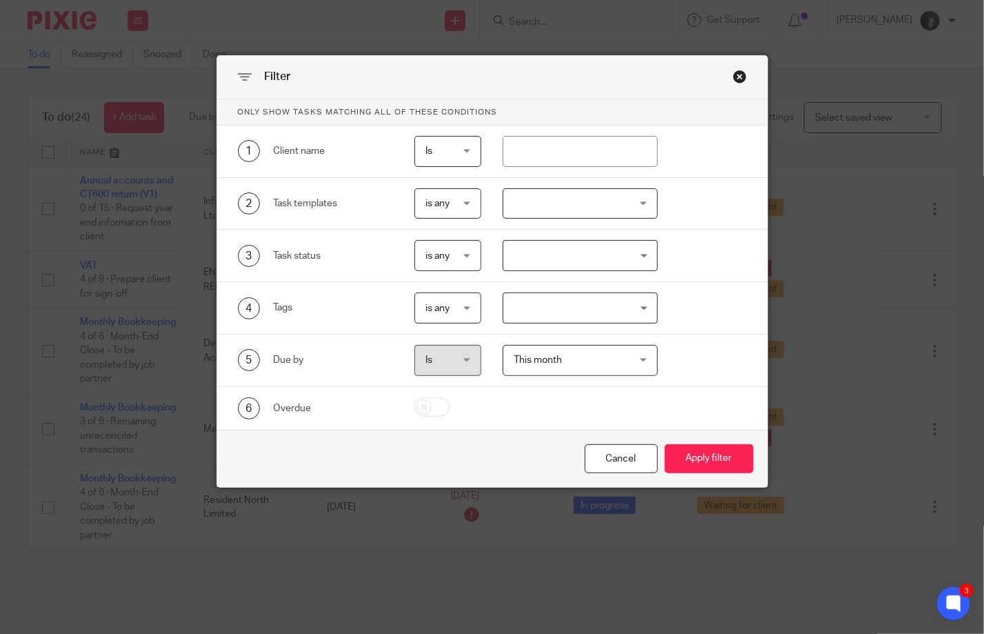
click at [539, 208] on div at bounding box center [580, 203] width 155 height 31
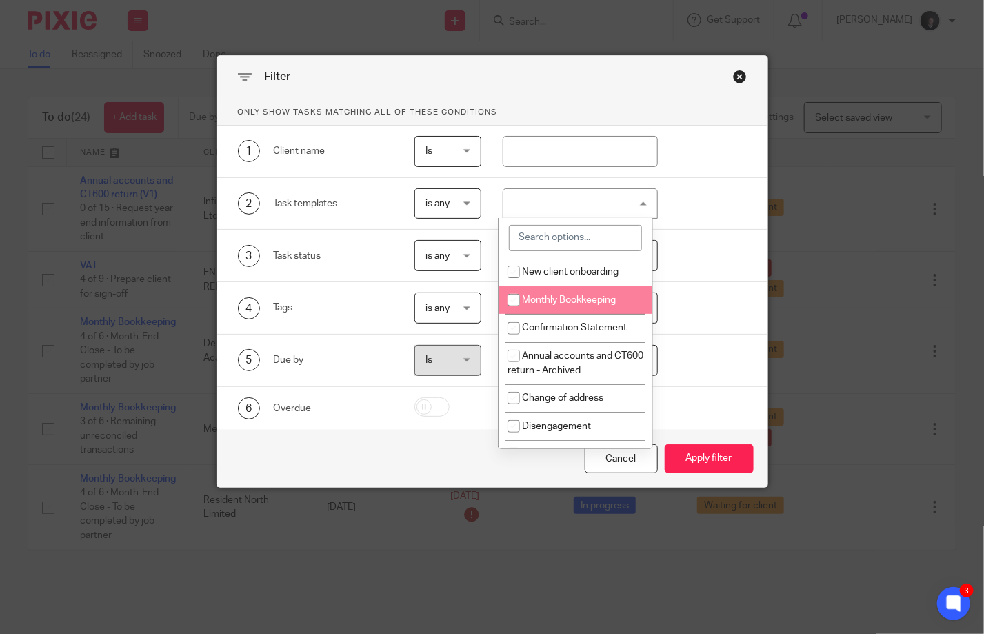
click at [571, 298] on span "Monthly Bookkeeping" at bounding box center [569, 300] width 94 height 10
checkbox input "true"
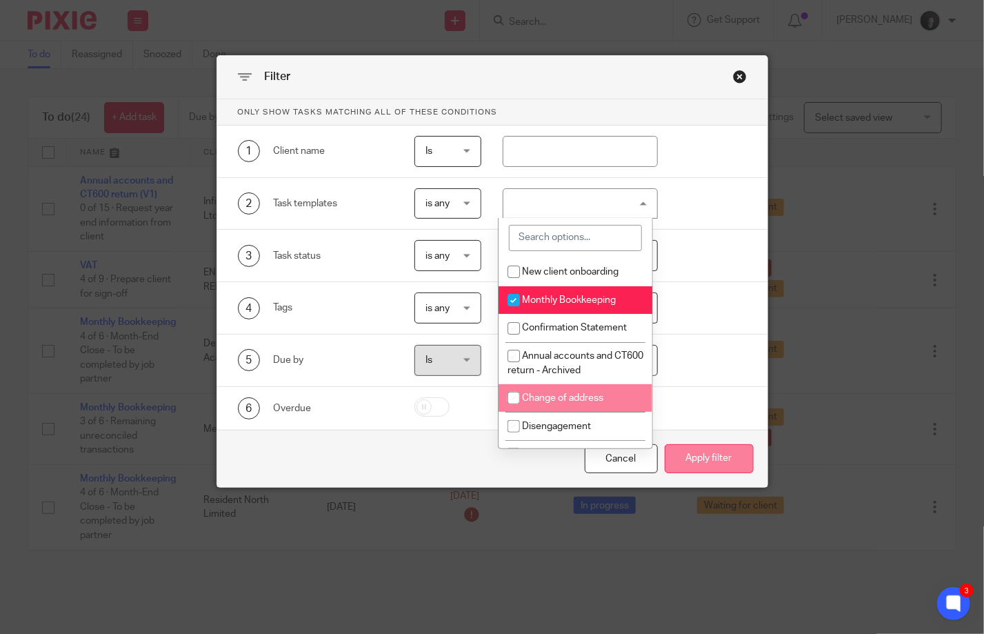
click at [701, 451] on button "Apply filter" at bounding box center [709, 459] width 89 height 30
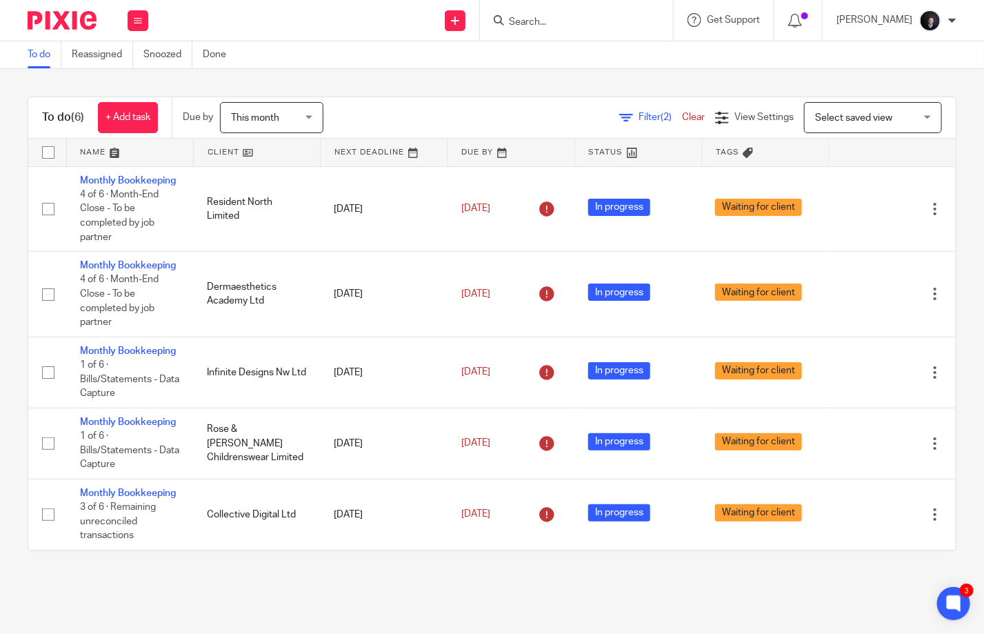
drag, startPoint x: 132, startPoint y: 21, endPoint x: 121, endPoint y: 19, distance: 10.4
click at [132, 21] on button at bounding box center [138, 20] width 21 height 21
click at [85, 18] on img at bounding box center [62, 20] width 69 height 19
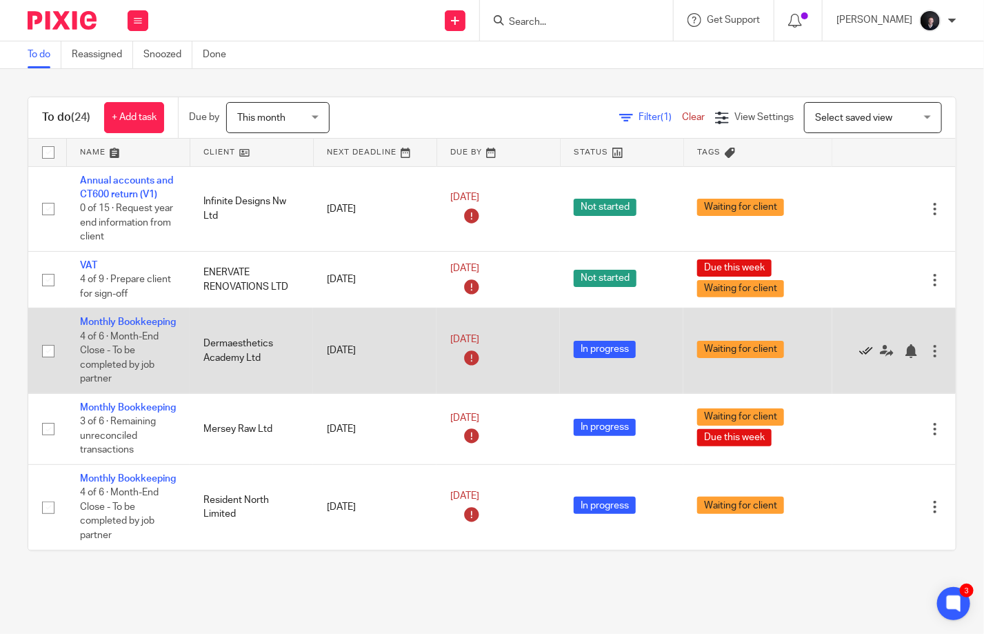
click at [859, 357] on icon at bounding box center [866, 351] width 14 height 14
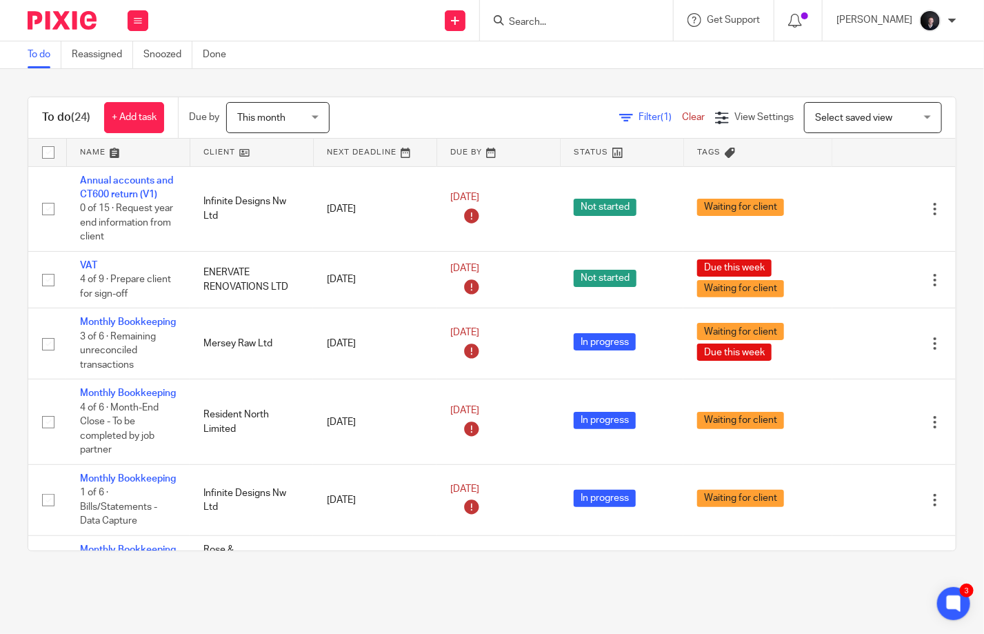
click at [638, 119] on span "Filter (1)" at bounding box center [659, 117] width 43 height 10
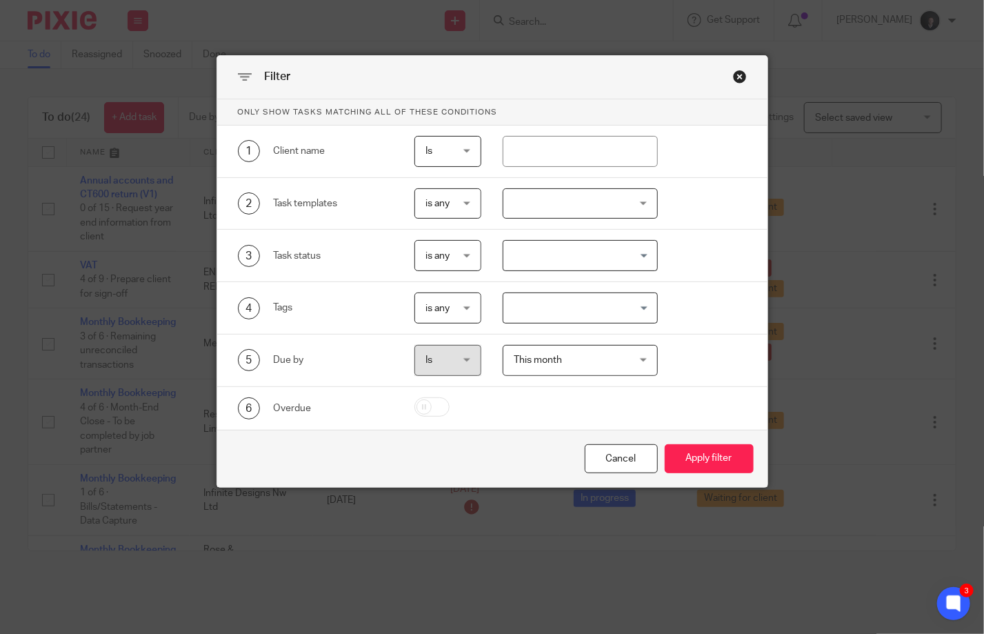
click at [564, 207] on div at bounding box center [580, 203] width 155 height 31
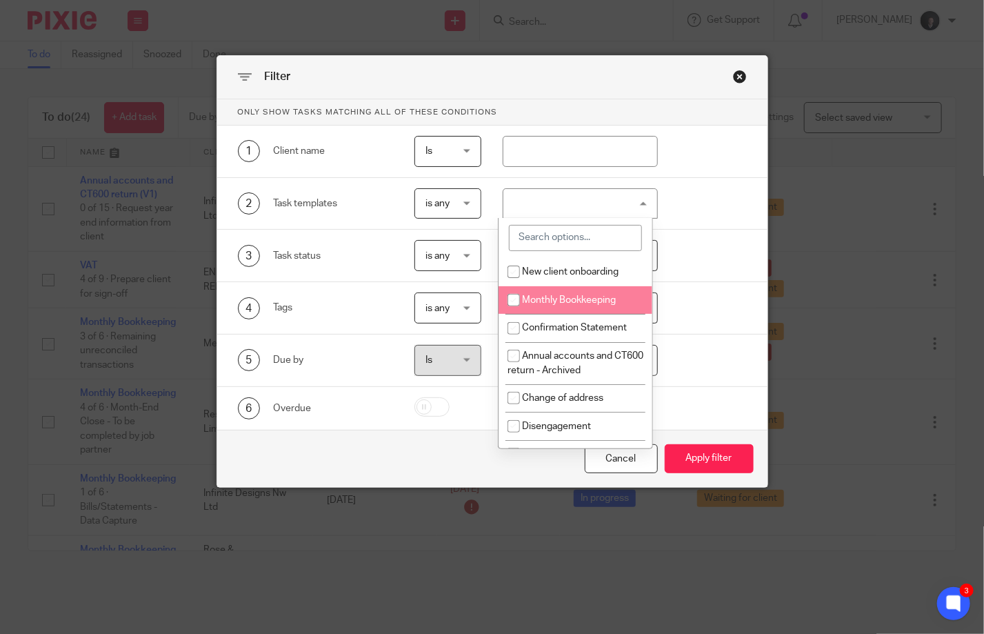
click at [567, 292] on li "Monthly Bookkeeping" at bounding box center [576, 300] width 154 height 28
checkbox input "true"
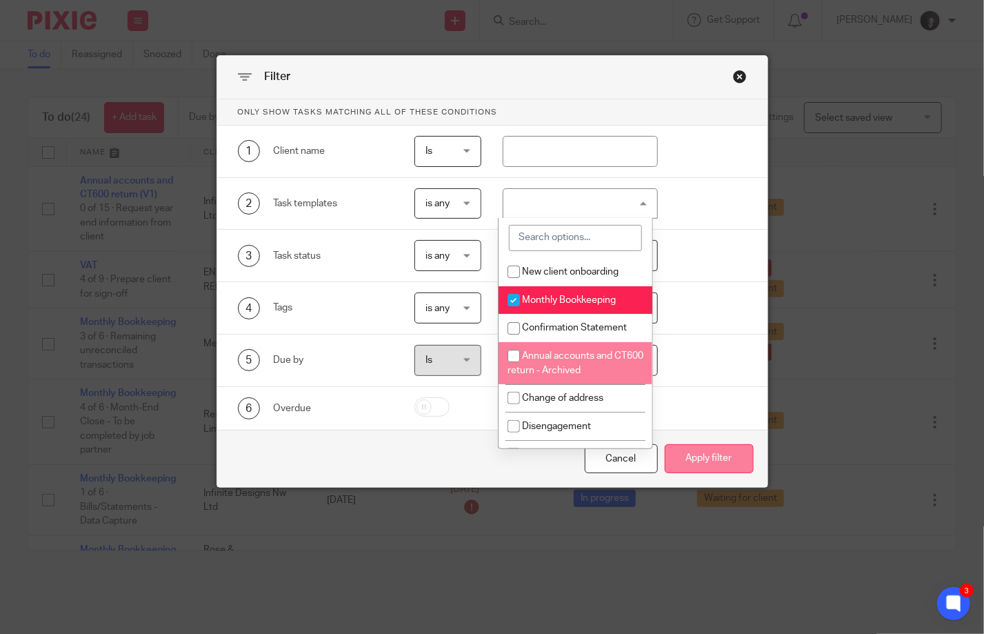
drag, startPoint x: 723, startPoint y: 472, endPoint x: 718, endPoint y: 465, distance: 7.9
click at [723, 472] on div "Cancel Apply filter" at bounding box center [492, 459] width 550 height 58
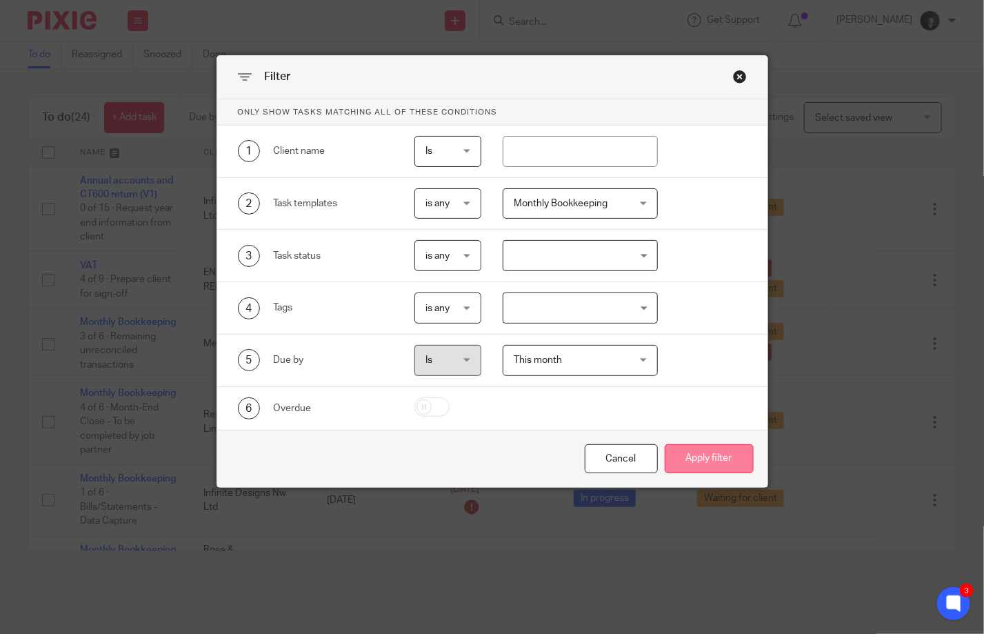
click at [713, 460] on button "Apply filter" at bounding box center [709, 459] width 89 height 30
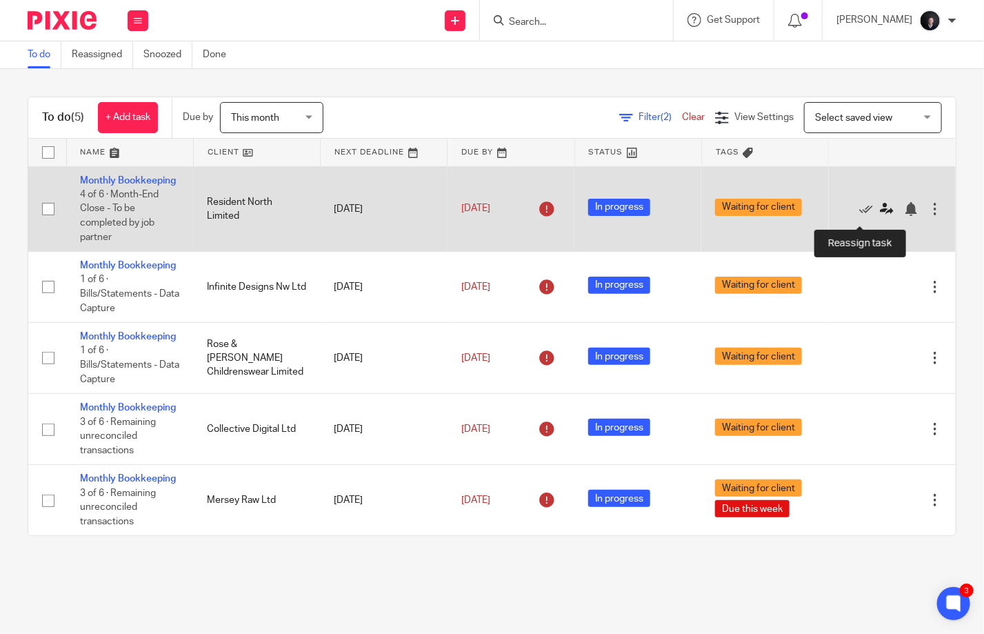
click at [880, 214] on icon at bounding box center [887, 209] width 14 height 14
click at [880, 213] on icon at bounding box center [887, 209] width 14 height 14
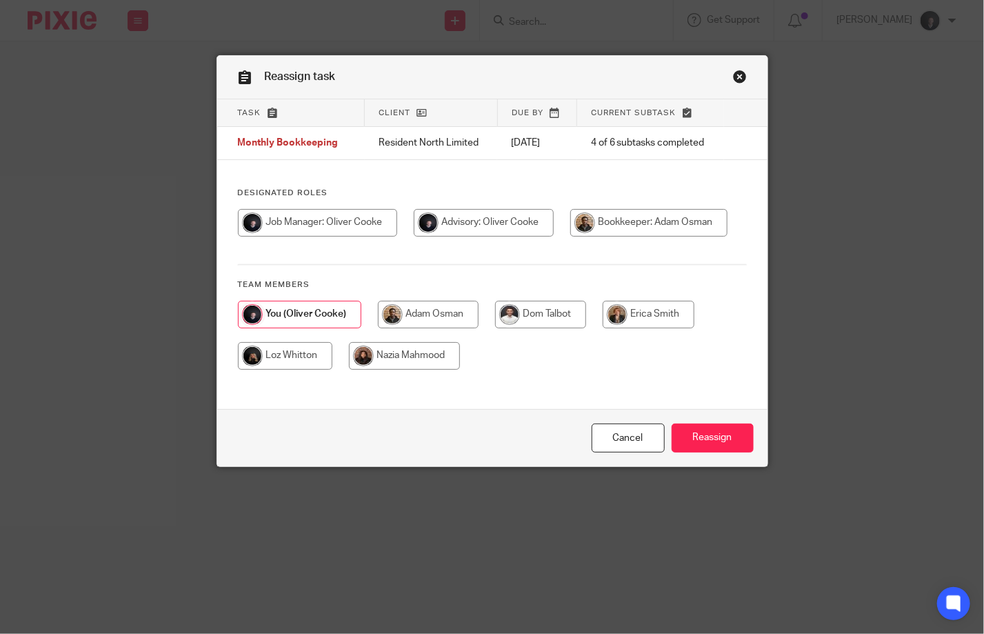
click at [533, 314] on input "radio" at bounding box center [540, 315] width 91 height 28
radio input "true"
click at [702, 445] on input "Reassign" at bounding box center [713, 438] width 82 height 30
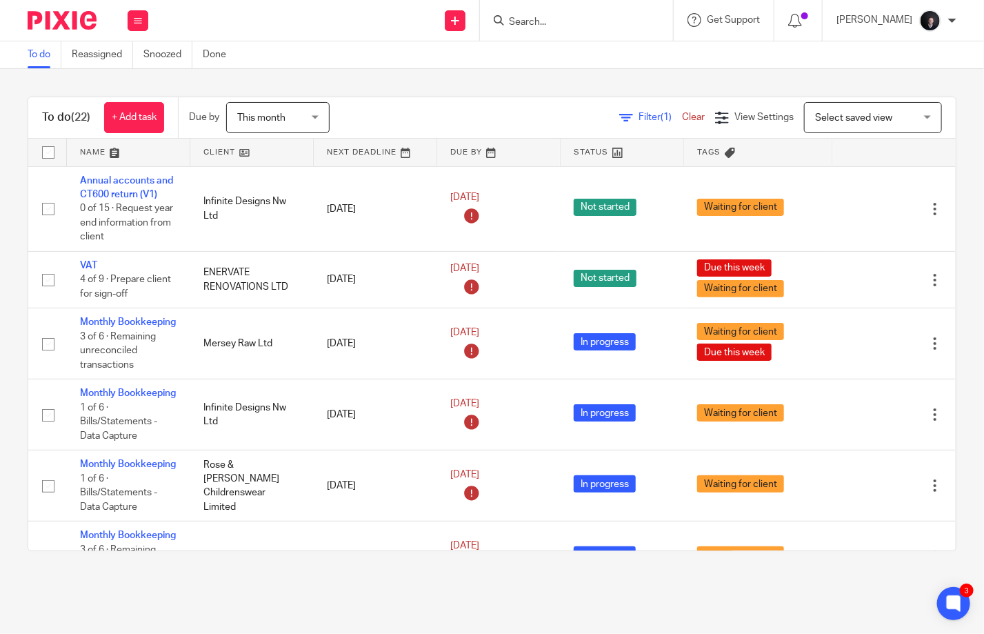
click at [550, 14] on form at bounding box center [580, 20] width 147 height 17
click at [552, 30] on div at bounding box center [576, 20] width 193 height 41
click at [556, 22] on input "Search" at bounding box center [569, 23] width 124 height 12
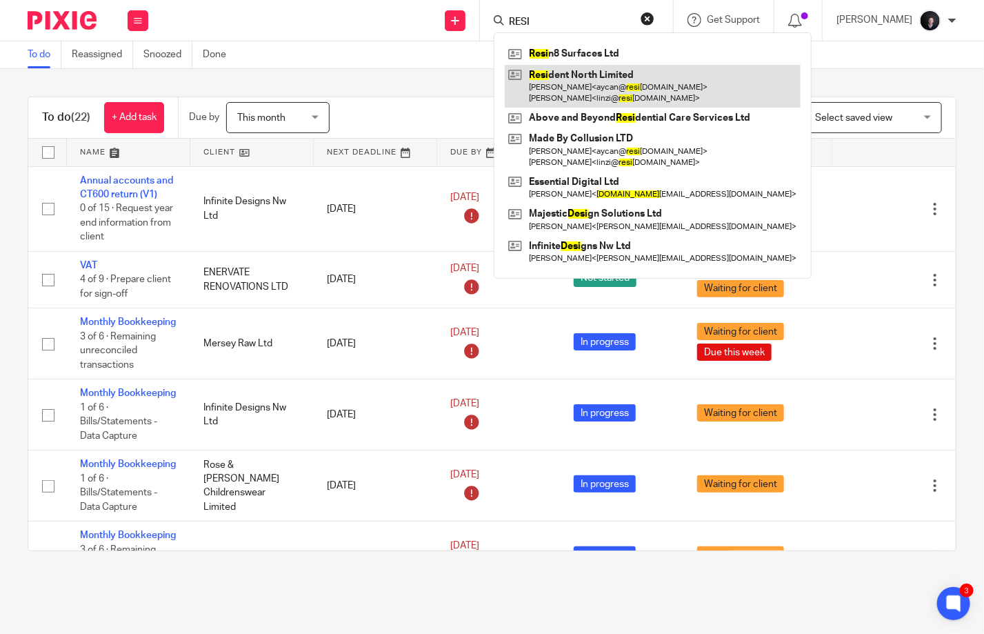
type input "RESI"
click at [579, 90] on link at bounding box center [653, 86] width 296 height 43
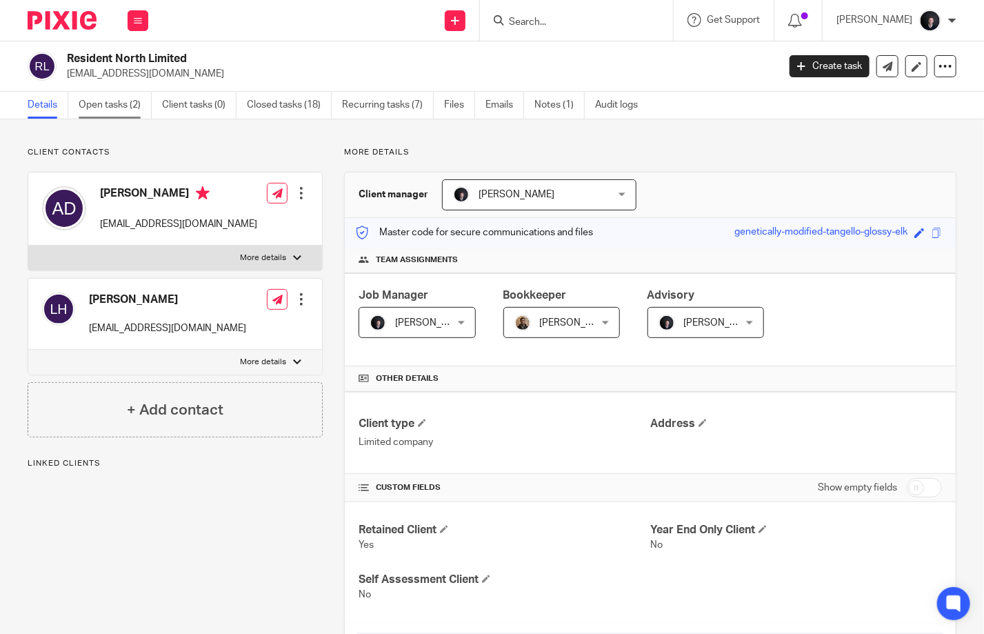
click at [102, 114] on link "Open tasks (2)" at bounding box center [115, 105] width 73 height 27
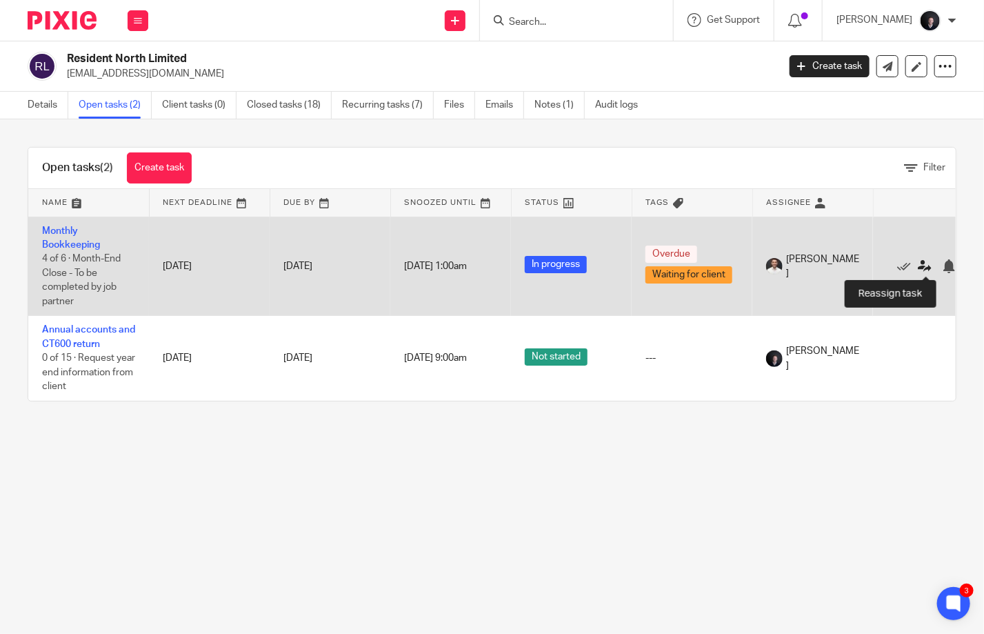
click at [927, 263] on icon at bounding box center [925, 266] width 14 height 14
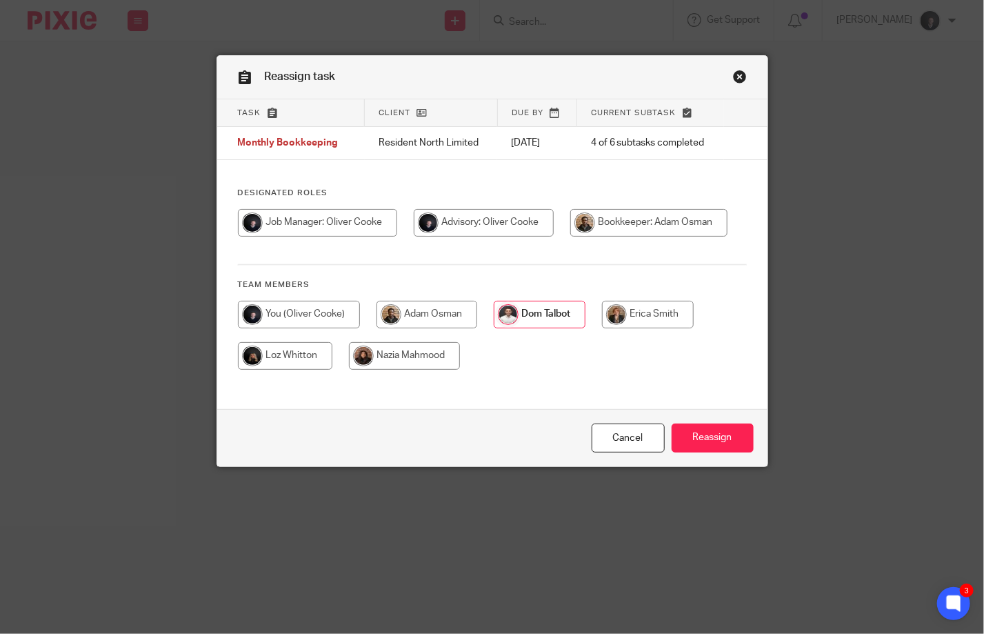
click at [414, 301] on input "radio" at bounding box center [426, 315] width 101 height 28
radio input "true"
click at [675, 431] on input "Reassign" at bounding box center [713, 438] width 82 height 30
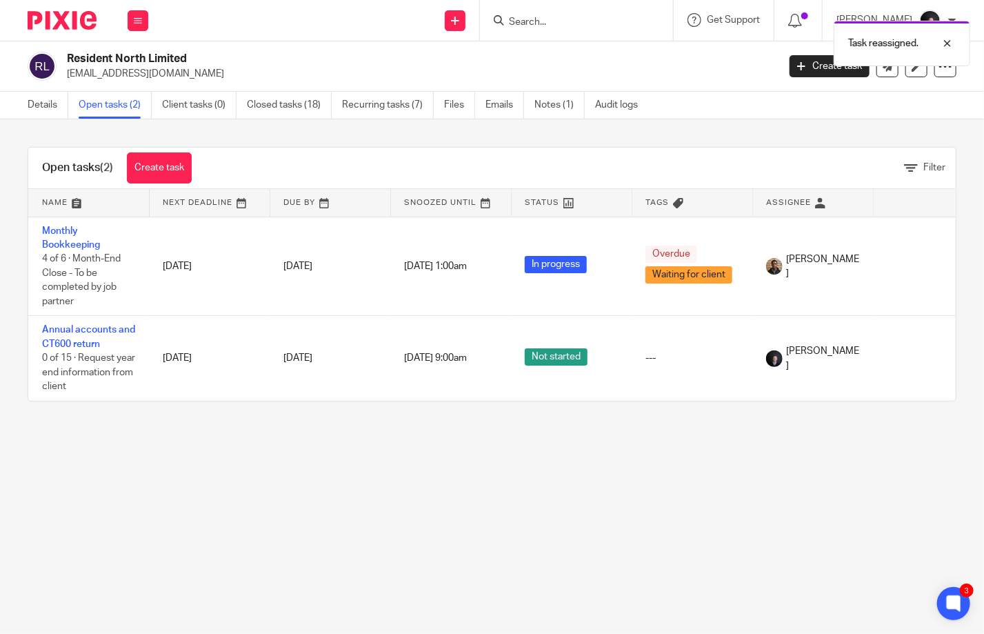
click at [56, 16] on img at bounding box center [62, 20] width 69 height 19
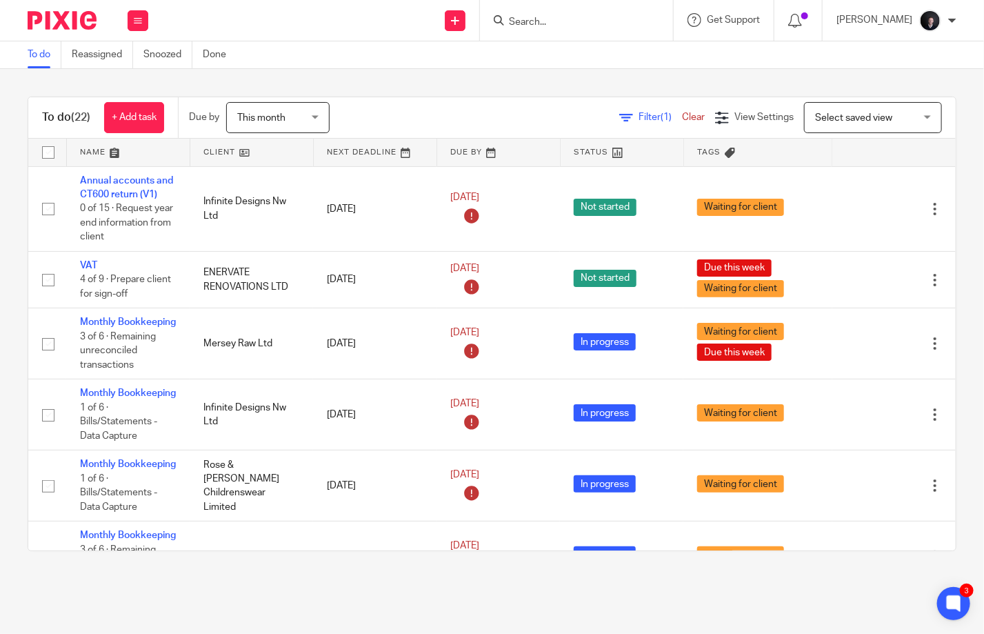
click at [619, 120] on link "Filter (1)" at bounding box center [650, 117] width 63 height 10
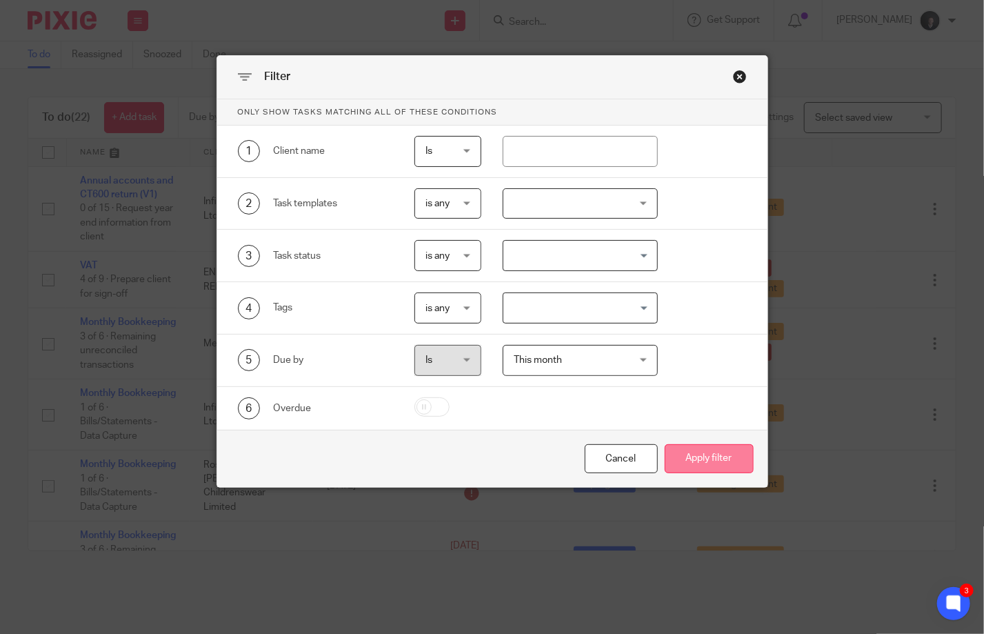
click at [685, 447] on button "Apply filter" at bounding box center [709, 459] width 89 height 30
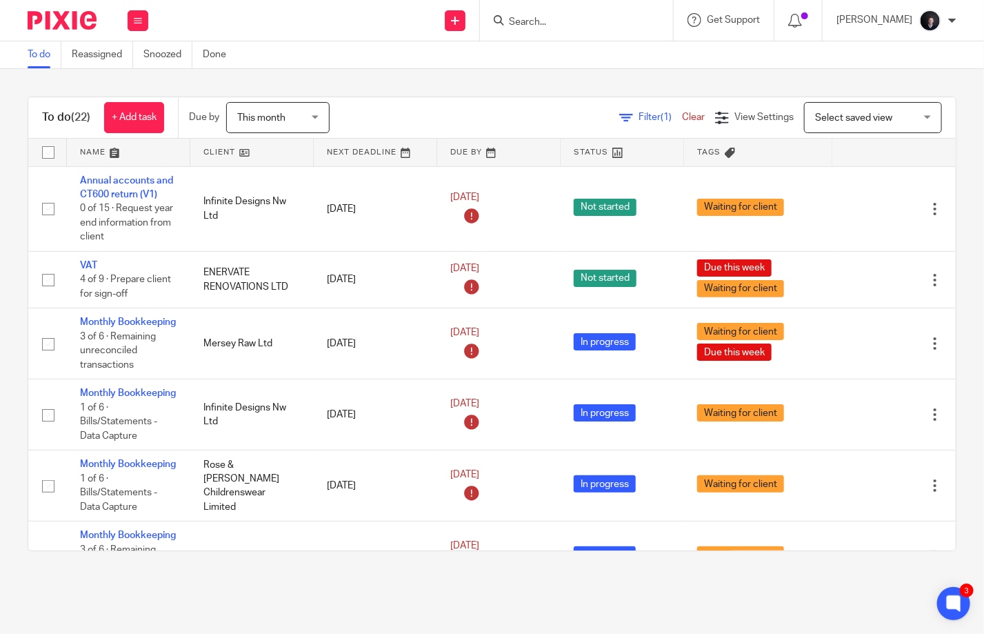
click at [50, 22] on img at bounding box center [62, 20] width 69 height 19
click at [92, 150] on link at bounding box center [128, 153] width 123 height 28
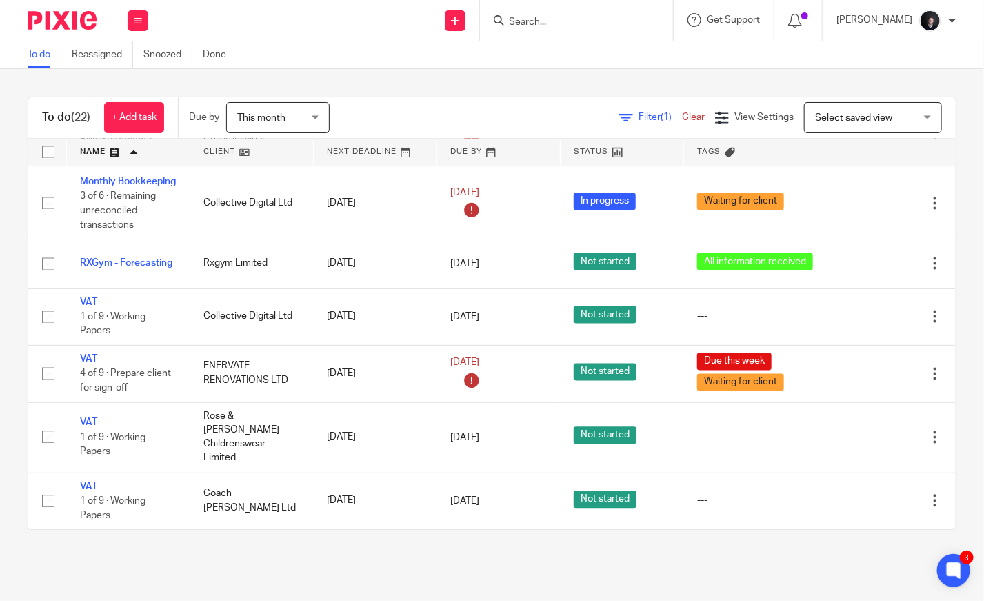
scroll to position [436, 0]
